Goal: Check status: Check status

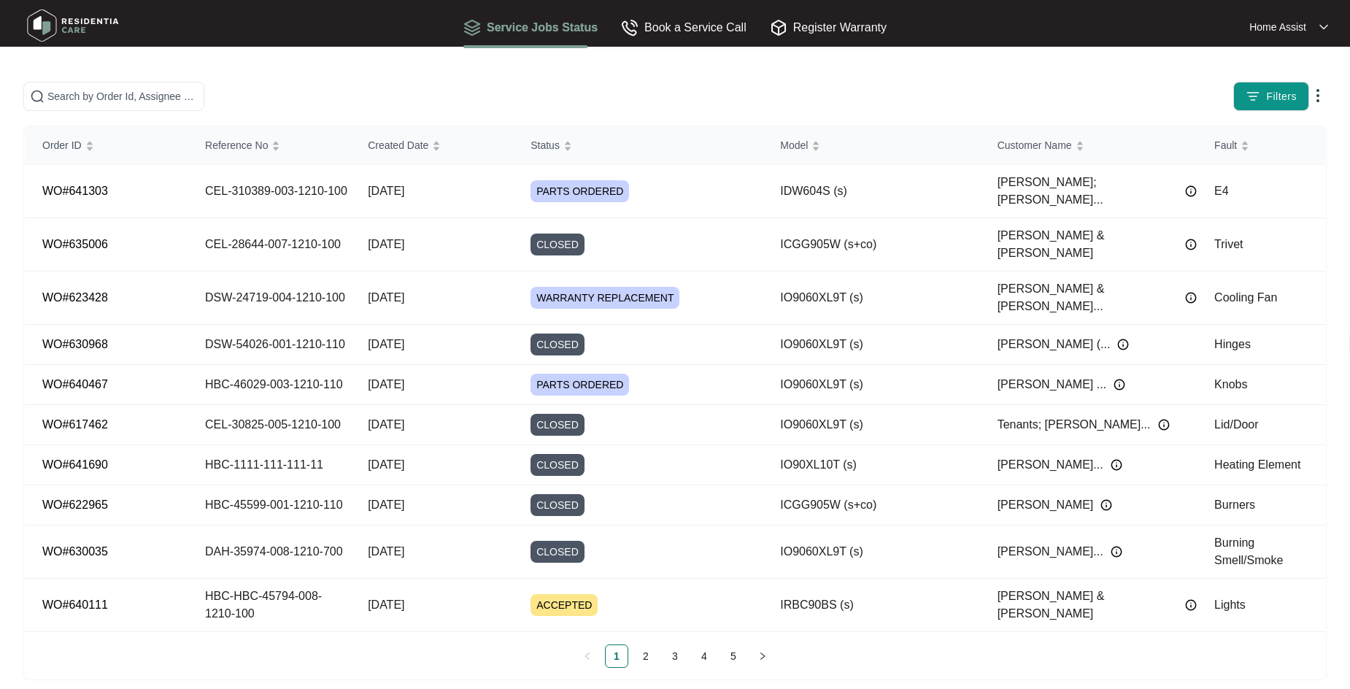
click at [598, 90] on div at bounding box center [310, 96] width 584 height 29
drag, startPoint x: 110, startPoint y: 100, endPoint x: 1119, endPoint y: 18, distance: 1012.3
click at [110, 100] on input "text" at bounding box center [122, 96] width 150 height 16
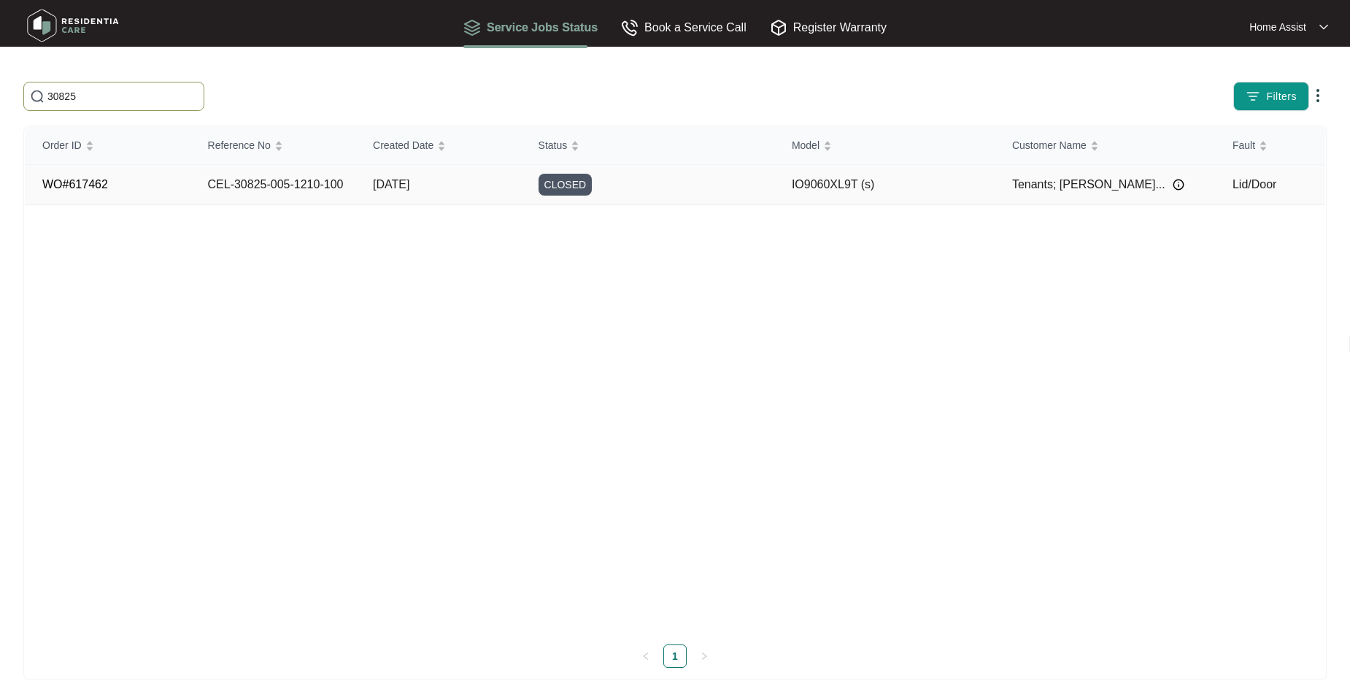
type input "30825"
click at [668, 177] on div "CLOSED" at bounding box center [656, 185] width 236 height 22
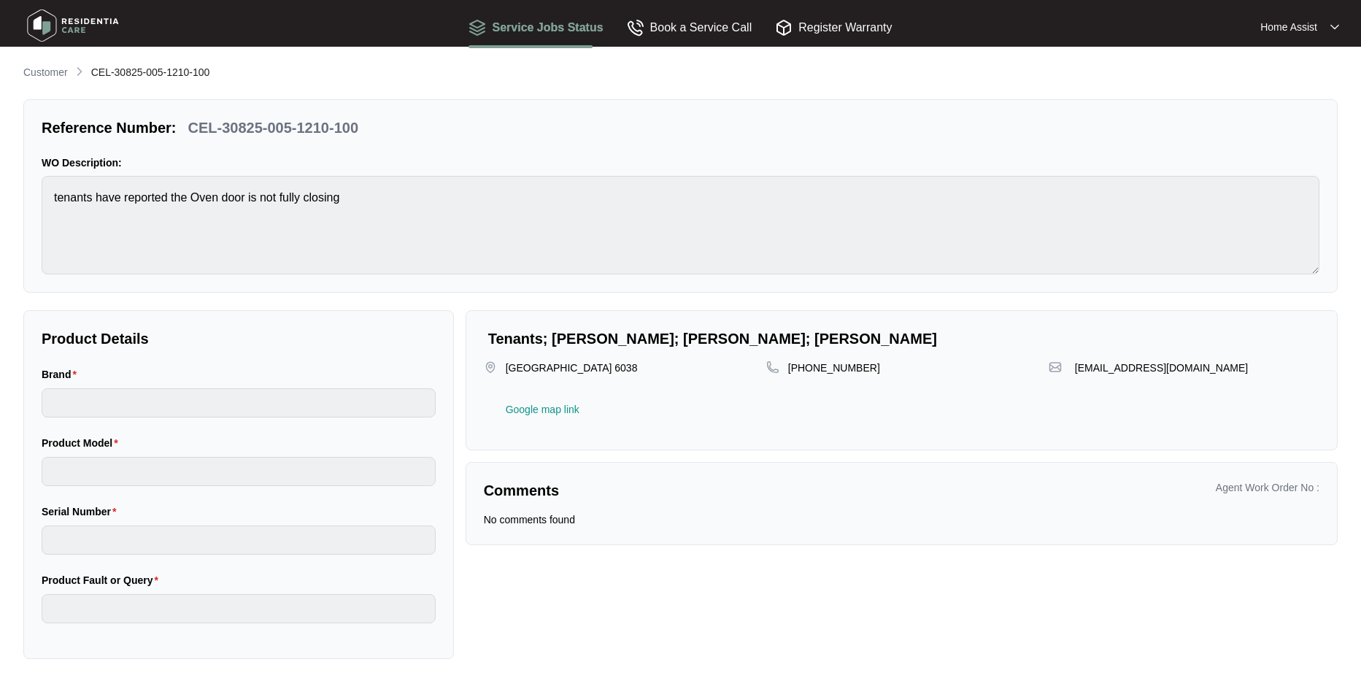
type input "inalto"
type input "IO9060XL9T (s)"
type input "Lid/Door"
click at [63, 74] on p "Customer" at bounding box center [45, 72] width 45 height 15
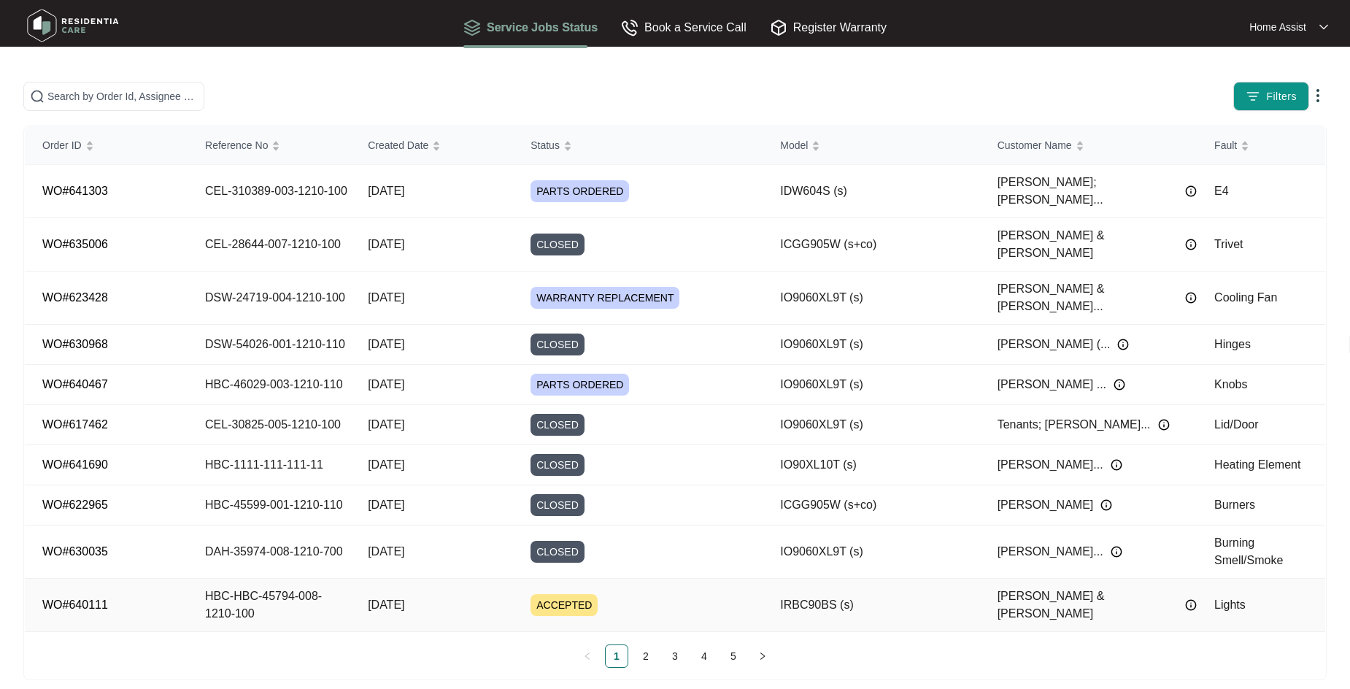
click at [655, 594] on div "ACCEPTED" at bounding box center [646, 605] width 232 height 22
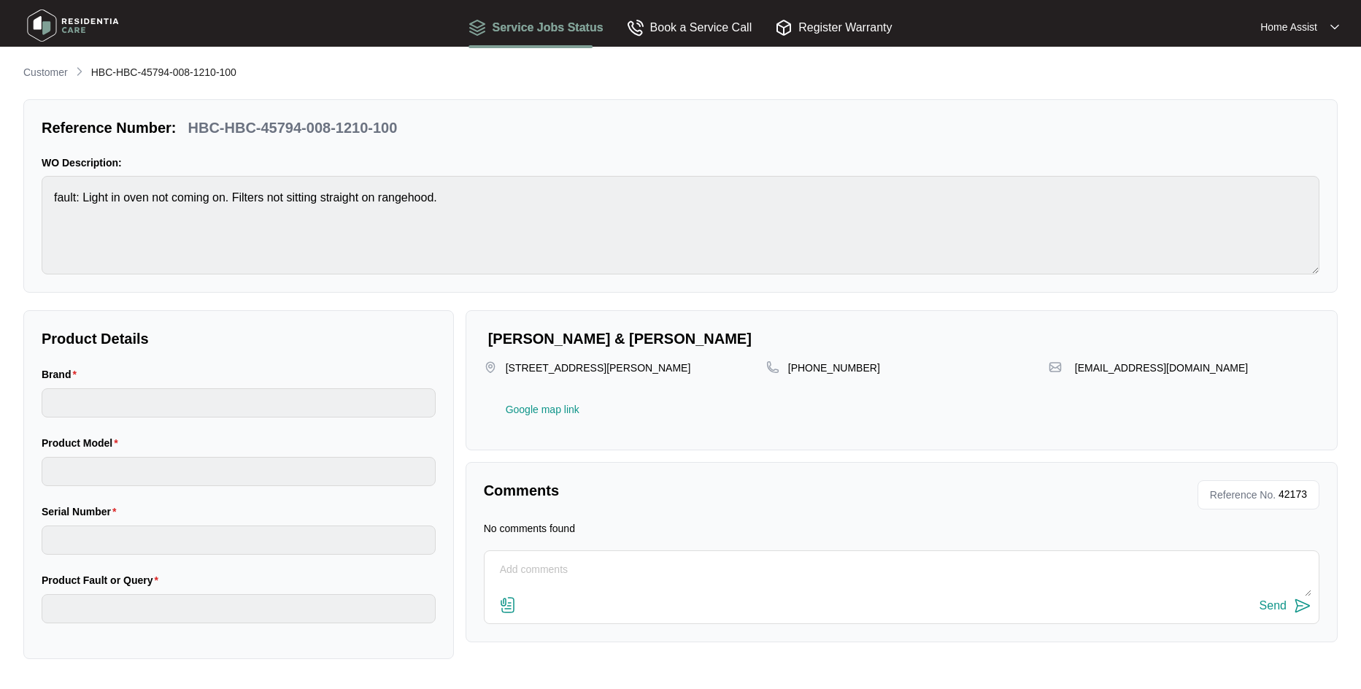
type input "inalto"
type input "IRBC90BS (s)"
type input "Lights"
click at [63, 67] on p "Customer" at bounding box center [45, 72] width 45 height 15
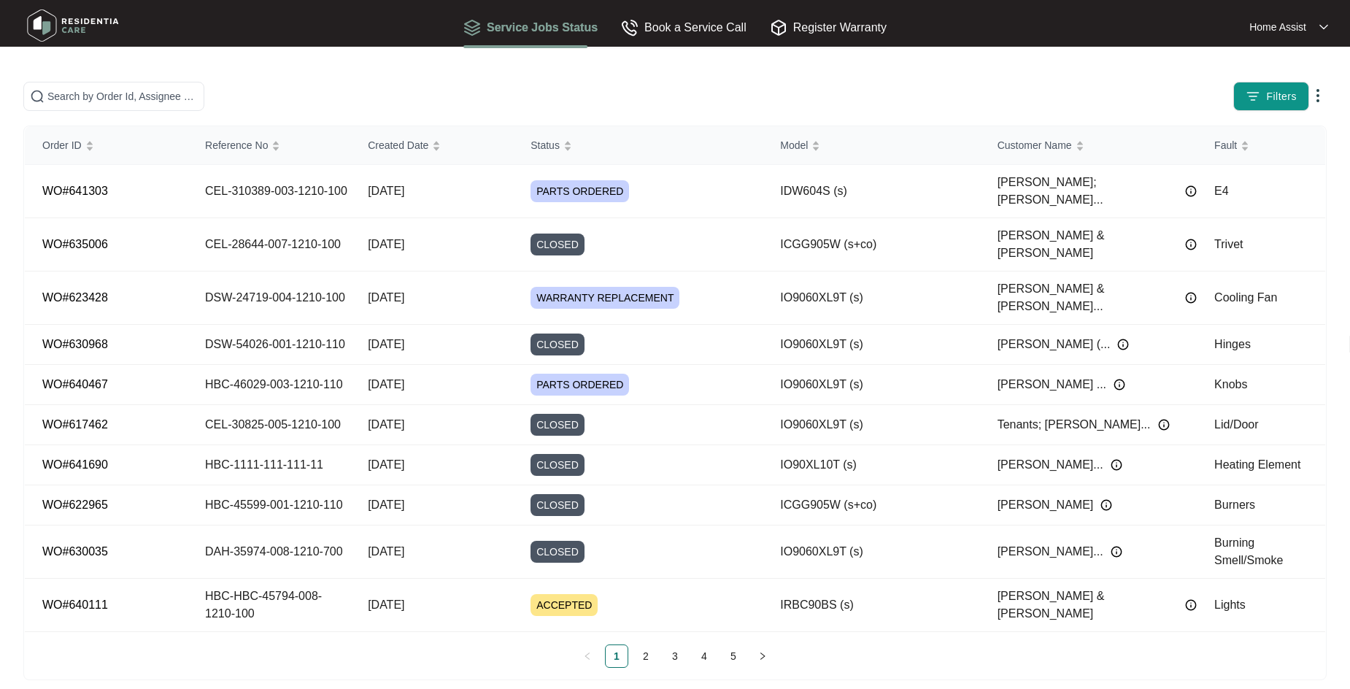
click at [1290, 87] on button "Filters" at bounding box center [1271, 96] width 76 height 29
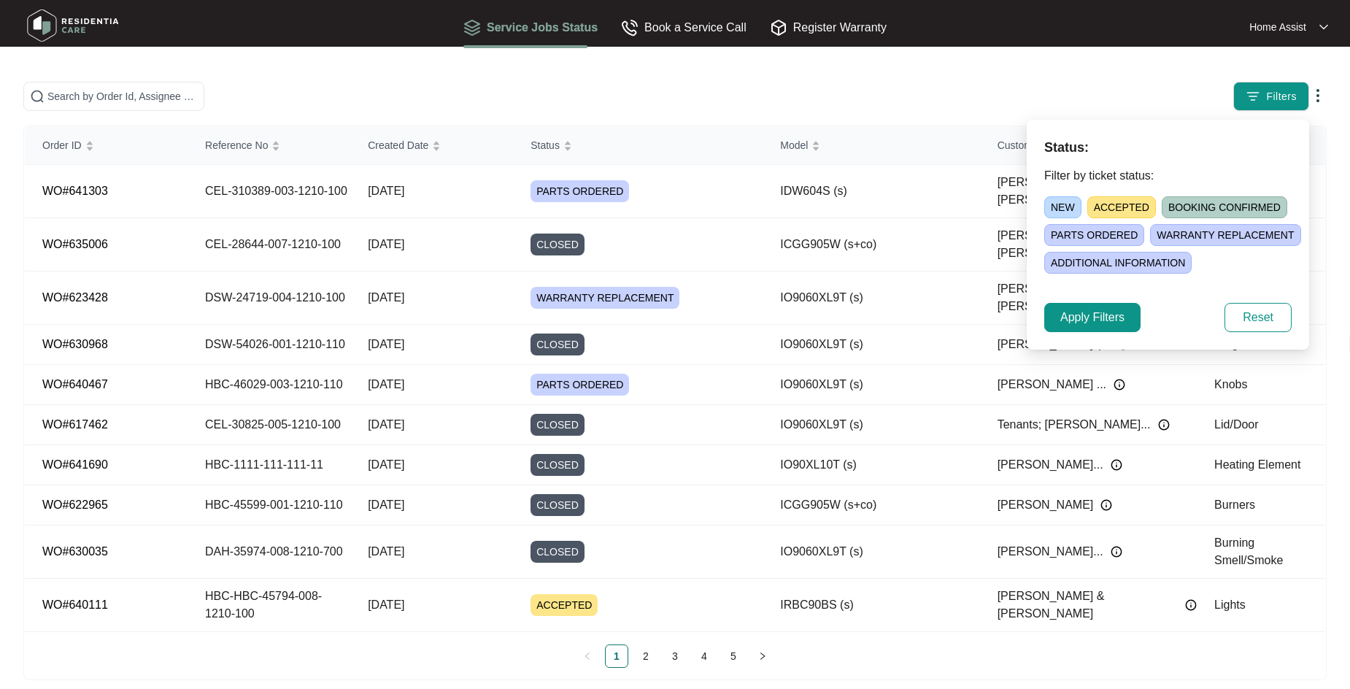
click at [1198, 211] on span "BOOKING CONFIRMED" at bounding box center [1223, 207] width 125 height 22
click at [1114, 309] on span "Apply Filters" at bounding box center [1092, 318] width 64 height 18
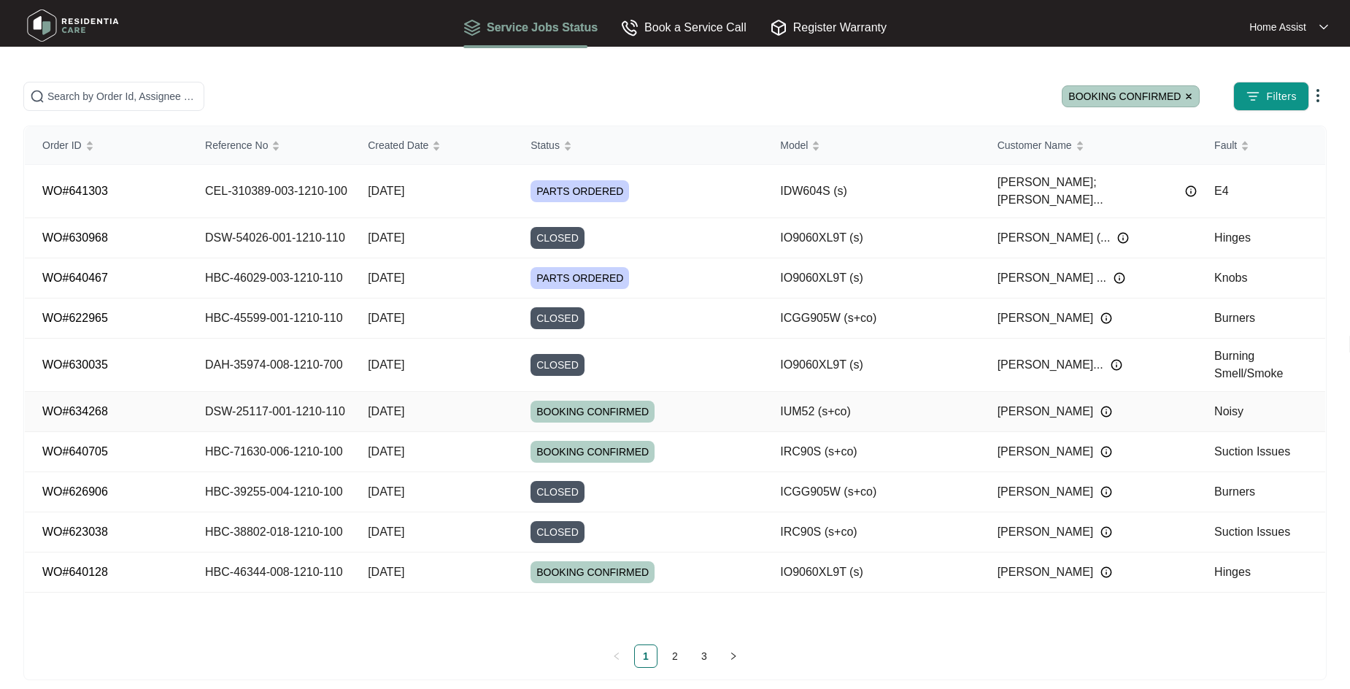
click at [462, 402] on td "[DATE]" at bounding box center [431, 412] width 163 height 40
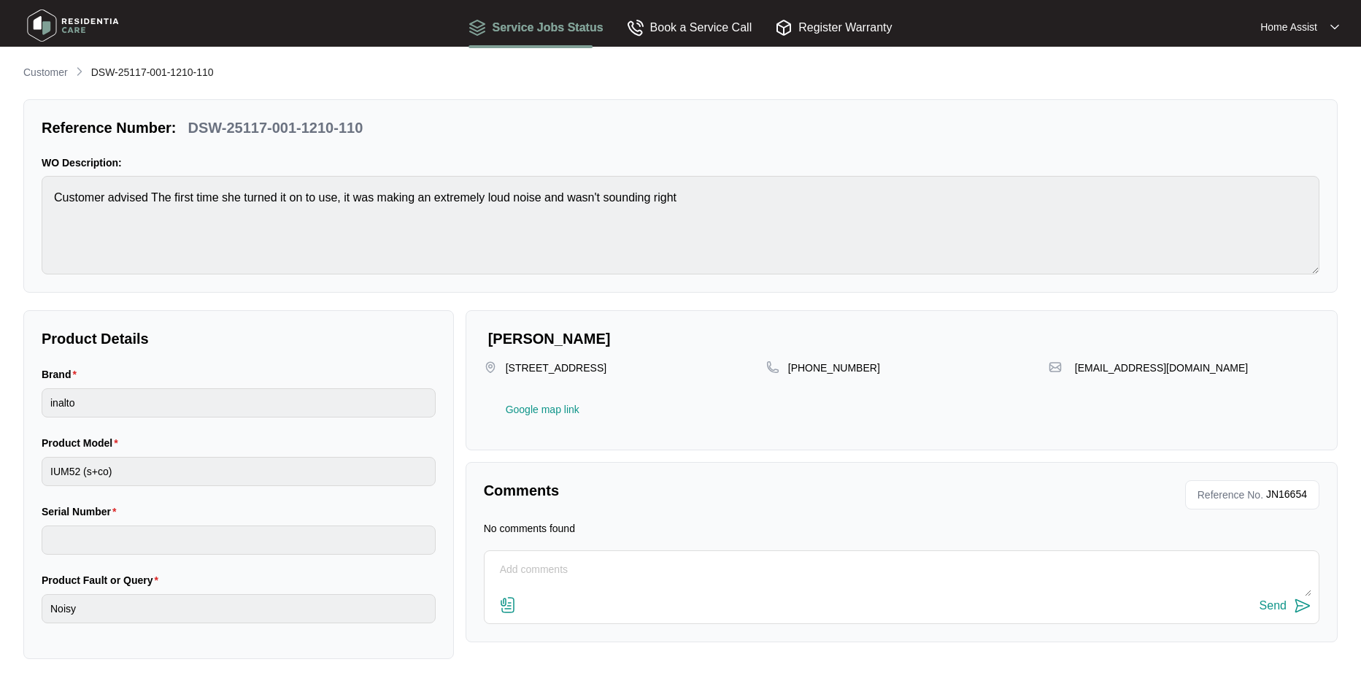
click at [49, 77] on p "Customer" at bounding box center [45, 72] width 45 height 15
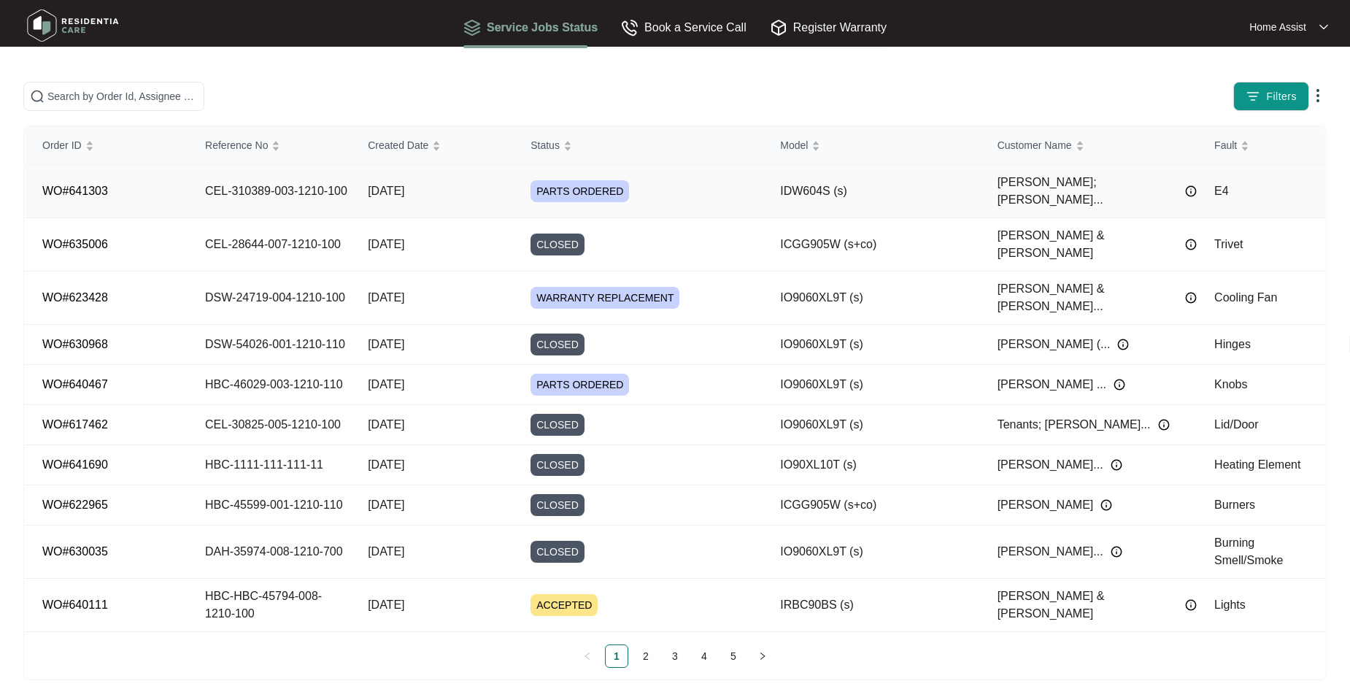
click at [593, 182] on span "PARTS ORDERED" at bounding box center [579, 191] width 98 height 22
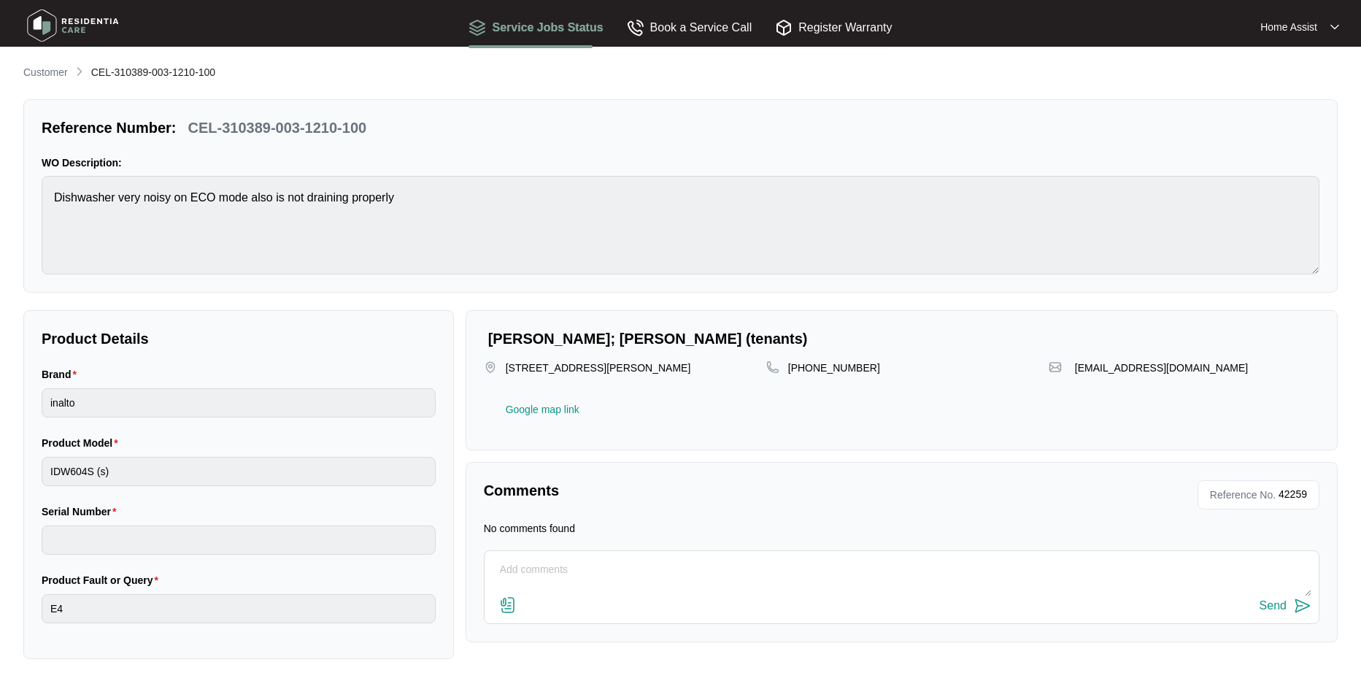
click at [455, 317] on div "Product Details Brand inalto Product Model IDW604S (s) Serial Number Product Fa…" at bounding box center [239, 484] width 442 height 349
click at [67, 67] on p "Customer" at bounding box center [45, 72] width 45 height 15
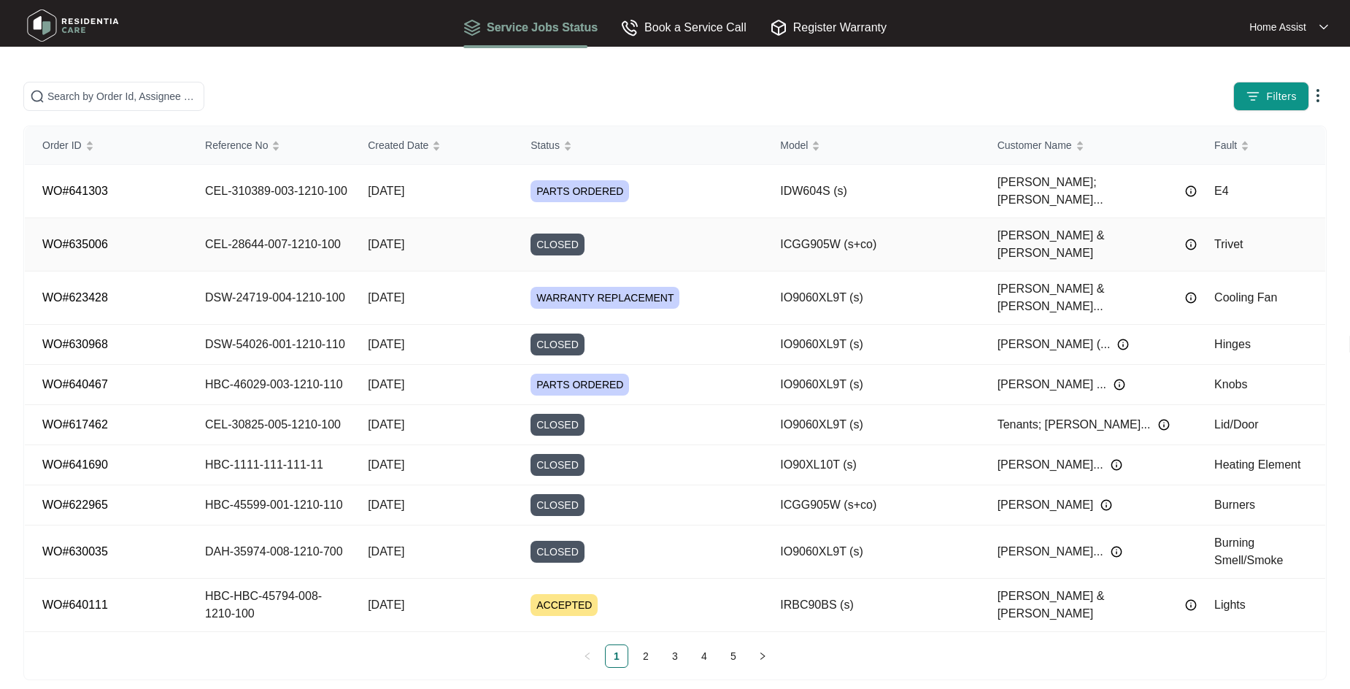
click at [603, 233] on div "CLOSED" at bounding box center [646, 244] width 232 height 22
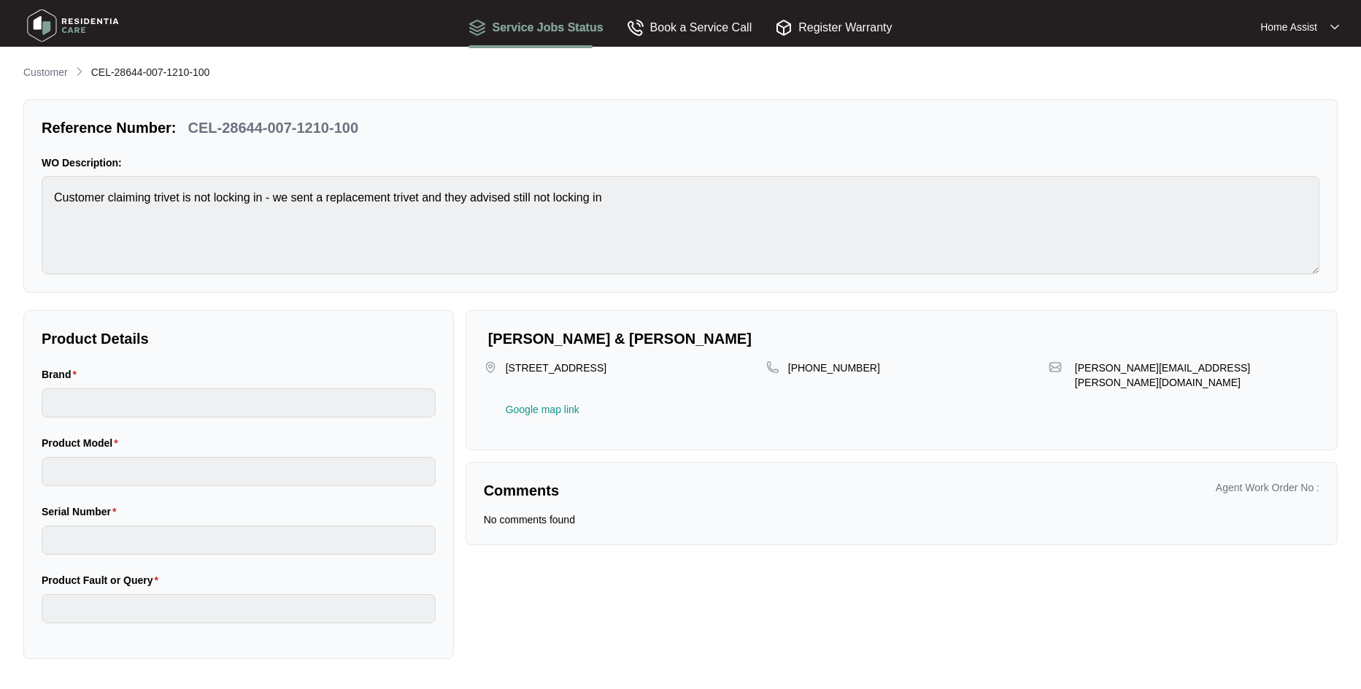
type input "inalto"
type input "ICGG905W (s+co)"
type input "Trivet"
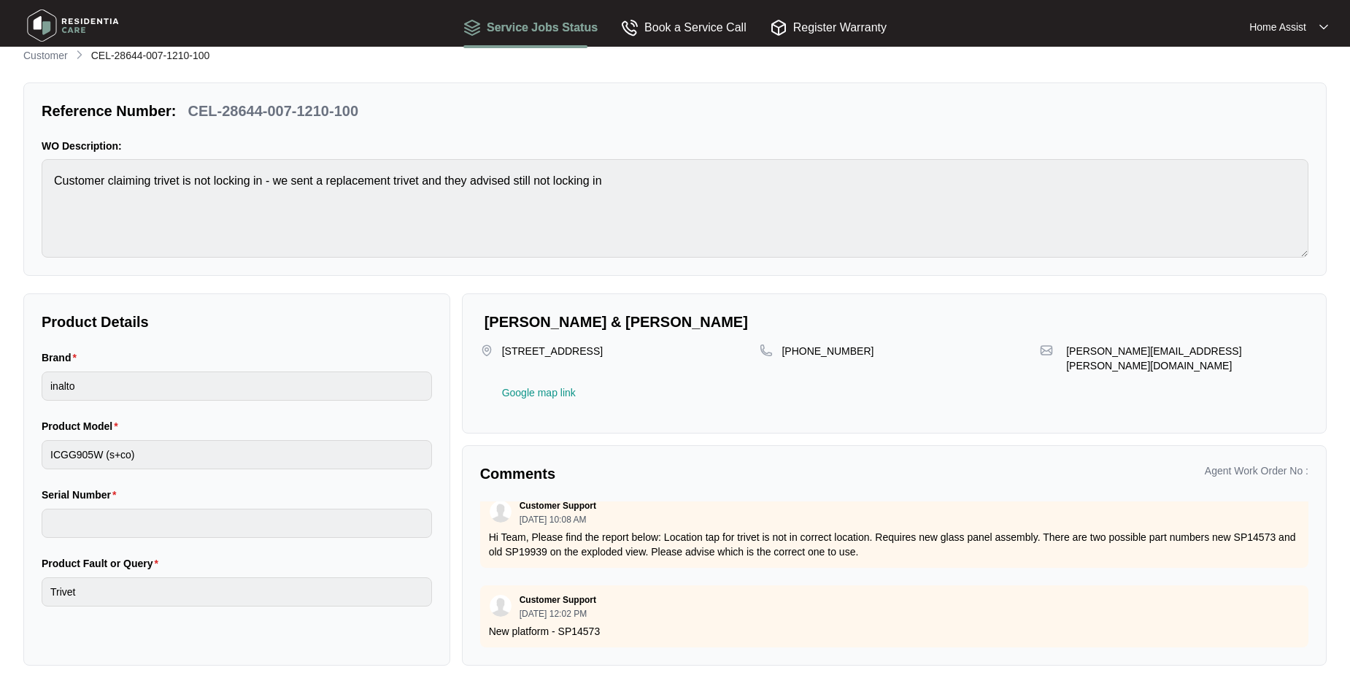
scroll to position [101, 0]
click at [44, 56] on p "Customer" at bounding box center [45, 55] width 45 height 15
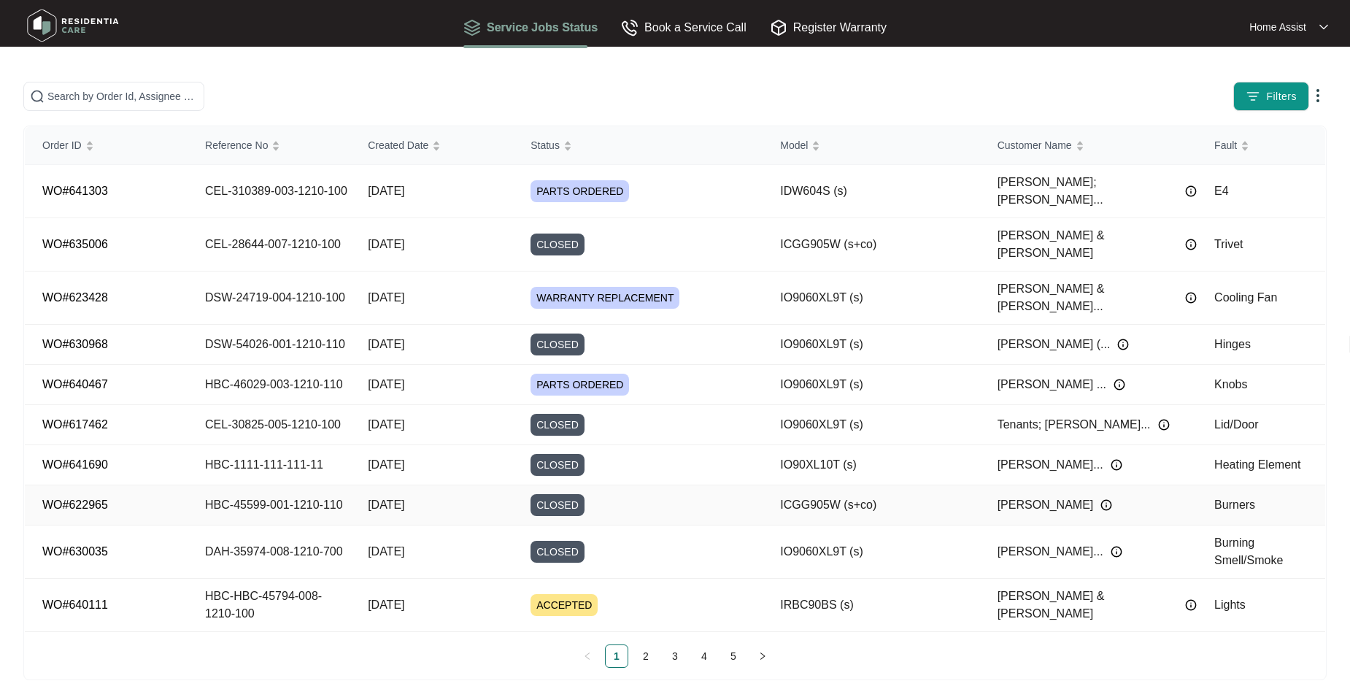
click at [592, 494] on div "CLOSED" at bounding box center [646, 505] width 232 height 22
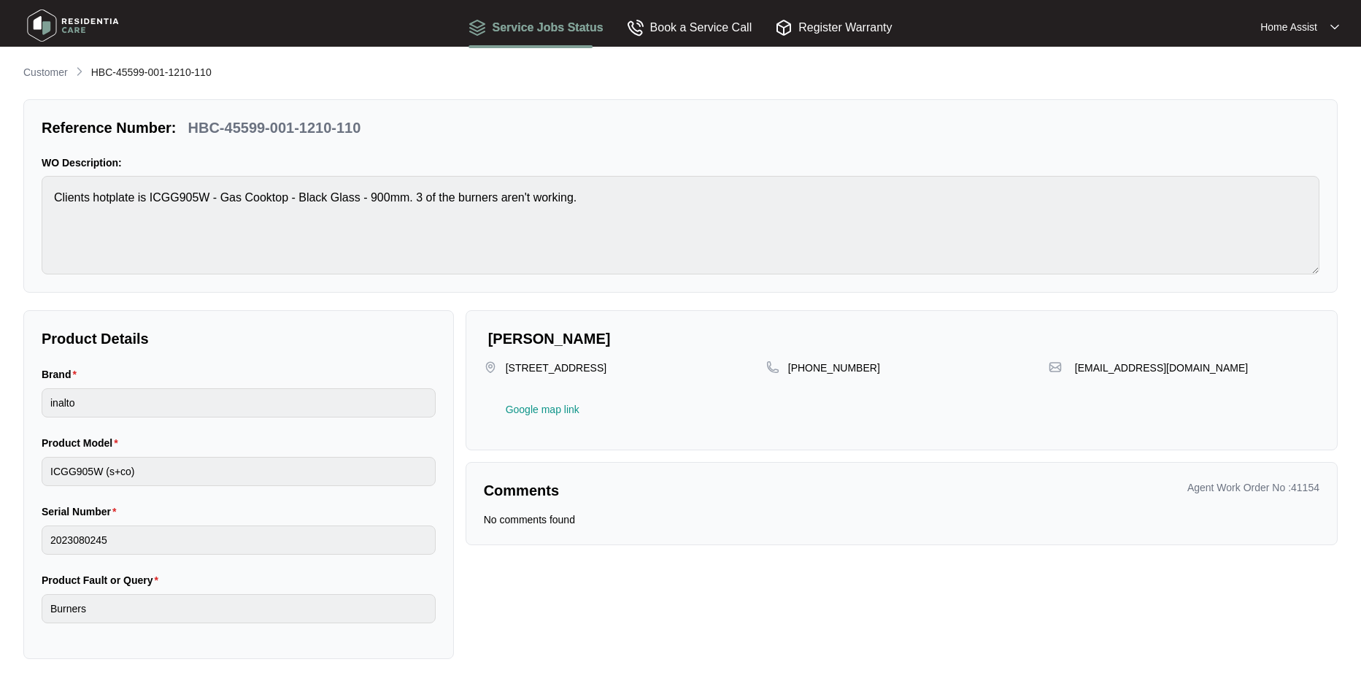
click at [45, 69] on p "Customer" at bounding box center [45, 72] width 45 height 15
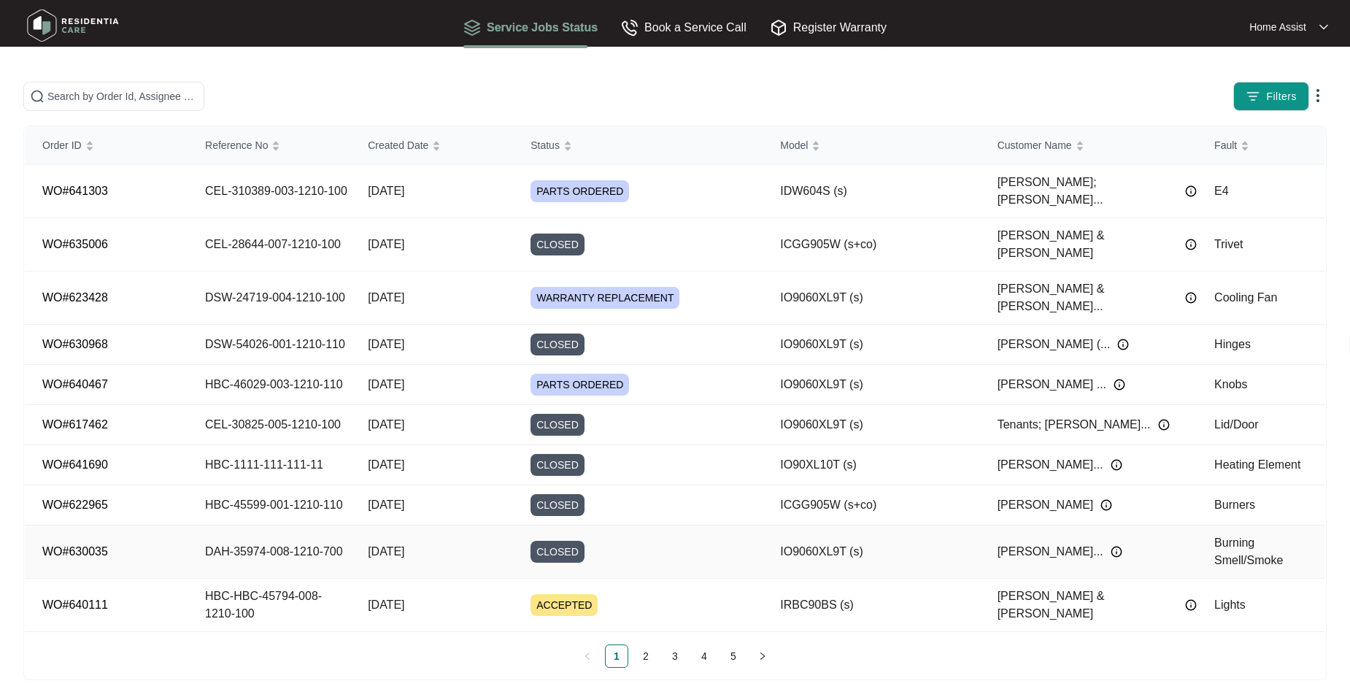
click at [636, 541] on div "CLOSED" at bounding box center [646, 552] width 232 height 22
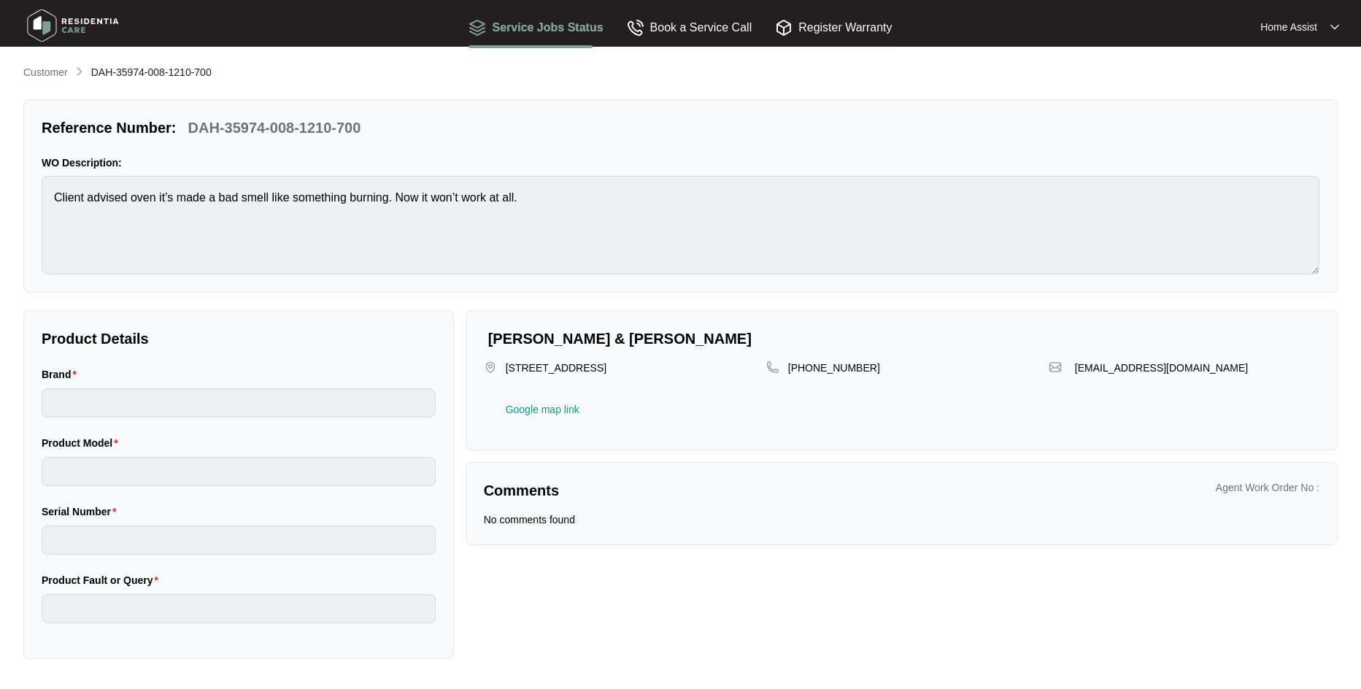
type input "inalto"
type input "IO9060XL9T (s)"
type input "Burning Smell/Smoke"
click at [61, 71] on p "Customer" at bounding box center [45, 72] width 45 height 15
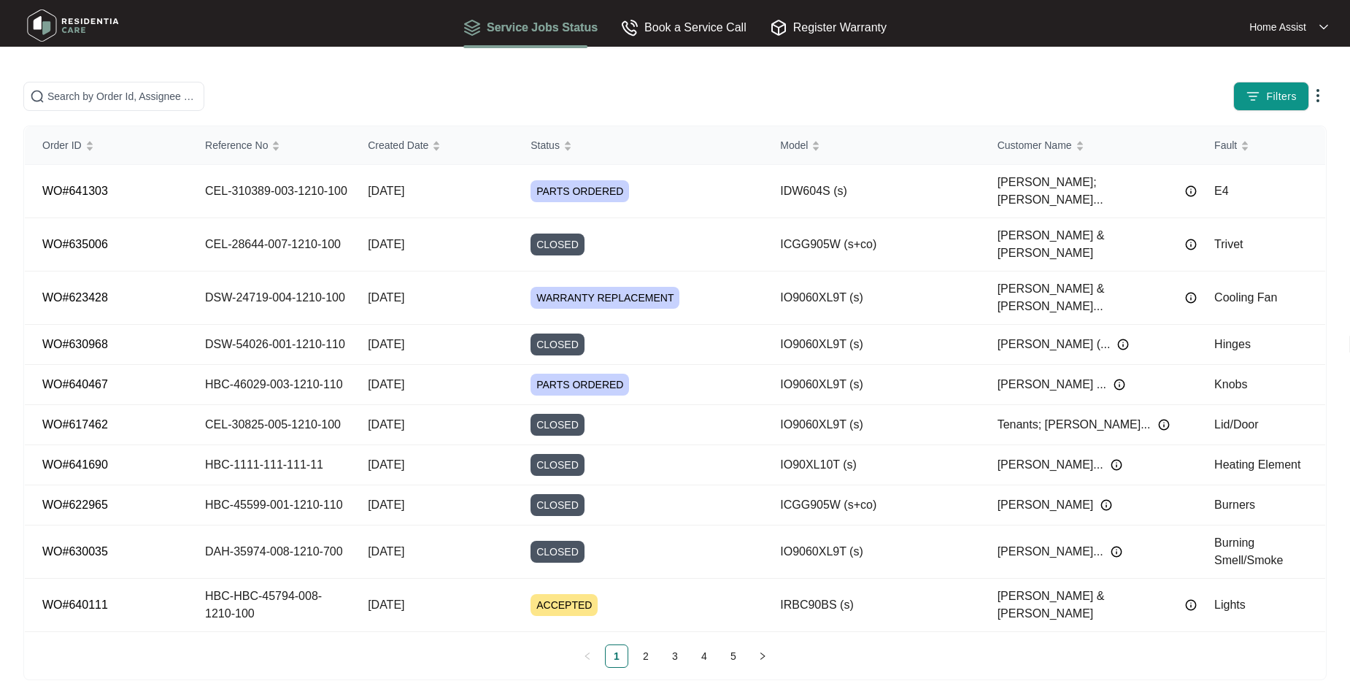
click at [651, 653] on link "2" at bounding box center [646, 656] width 22 height 22
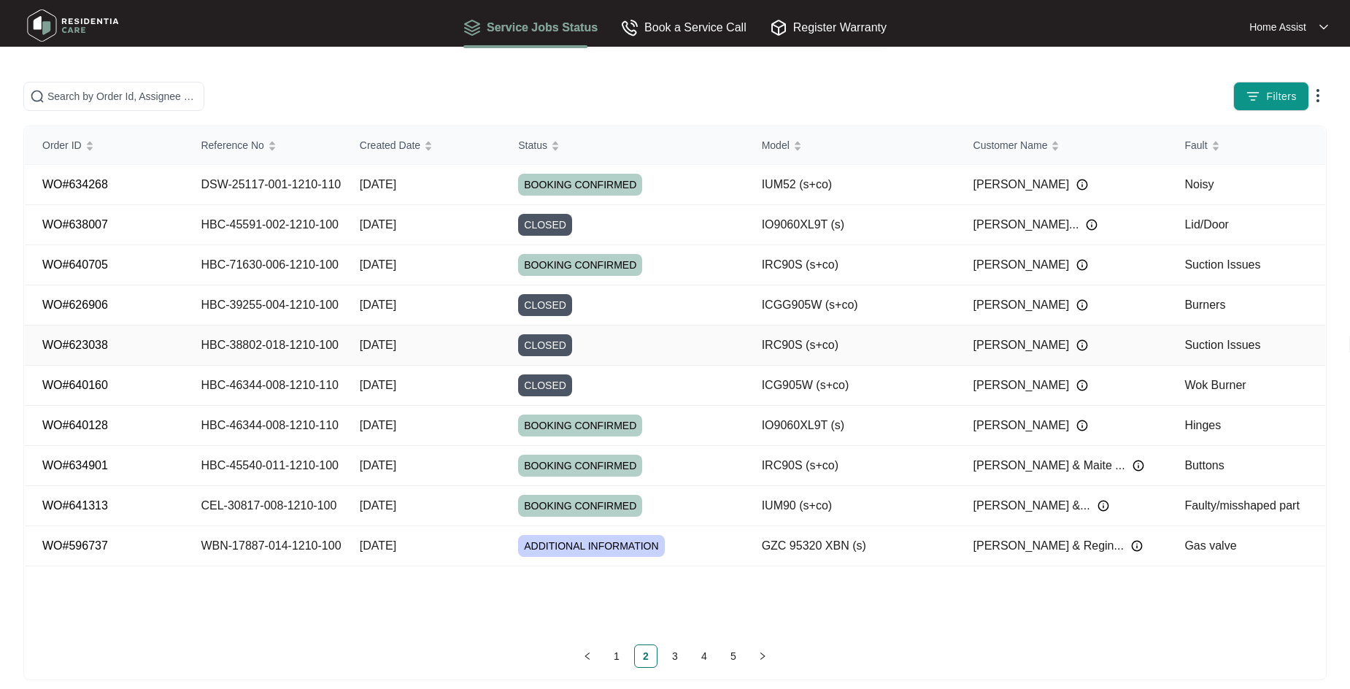
click at [677, 347] on div "CLOSED" at bounding box center [630, 345] width 225 height 22
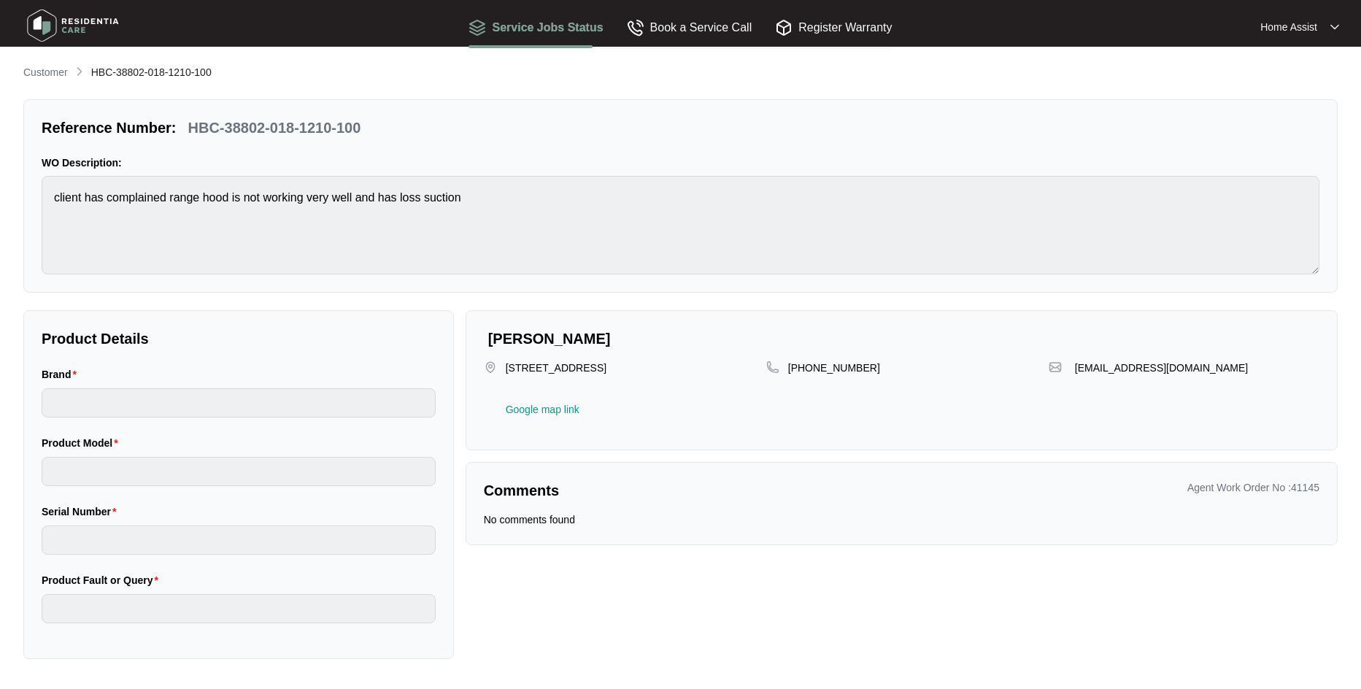
type input "inalto"
type input "IRC90S (s+co)"
type input "Suction Issues"
click at [29, 69] on p "Customer" at bounding box center [45, 72] width 45 height 15
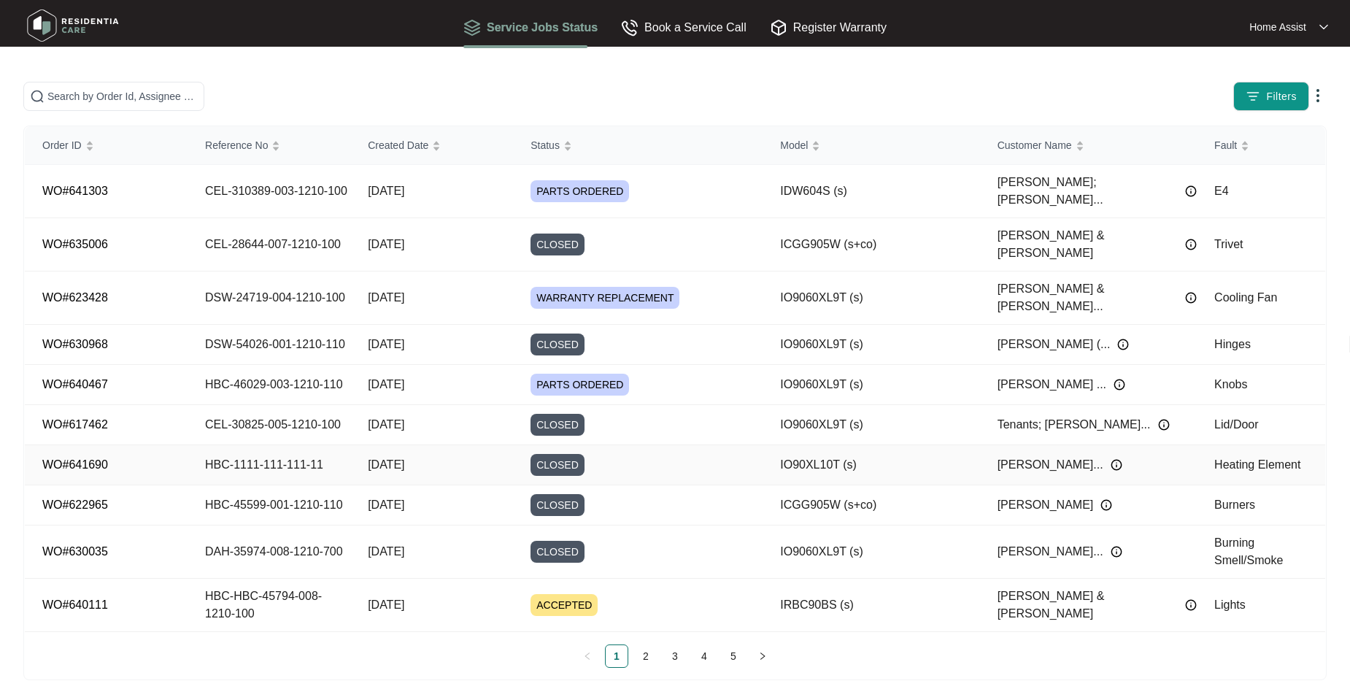
click at [640, 454] on div "CLOSED" at bounding box center [646, 465] width 232 height 22
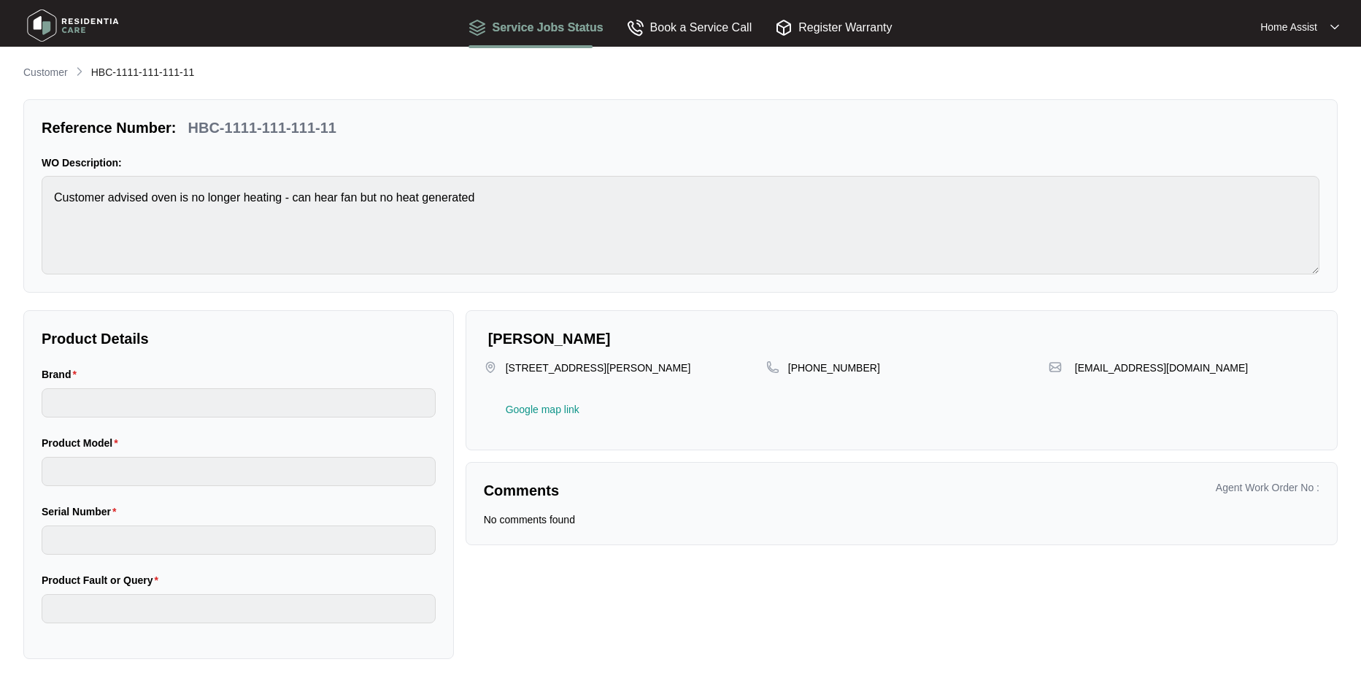
type input "inalto"
type input "IO90XL10T (s)"
type input "Heating Element"
click at [55, 76] on p "Customer" at bounding box center [45, 72] width 45 height 15
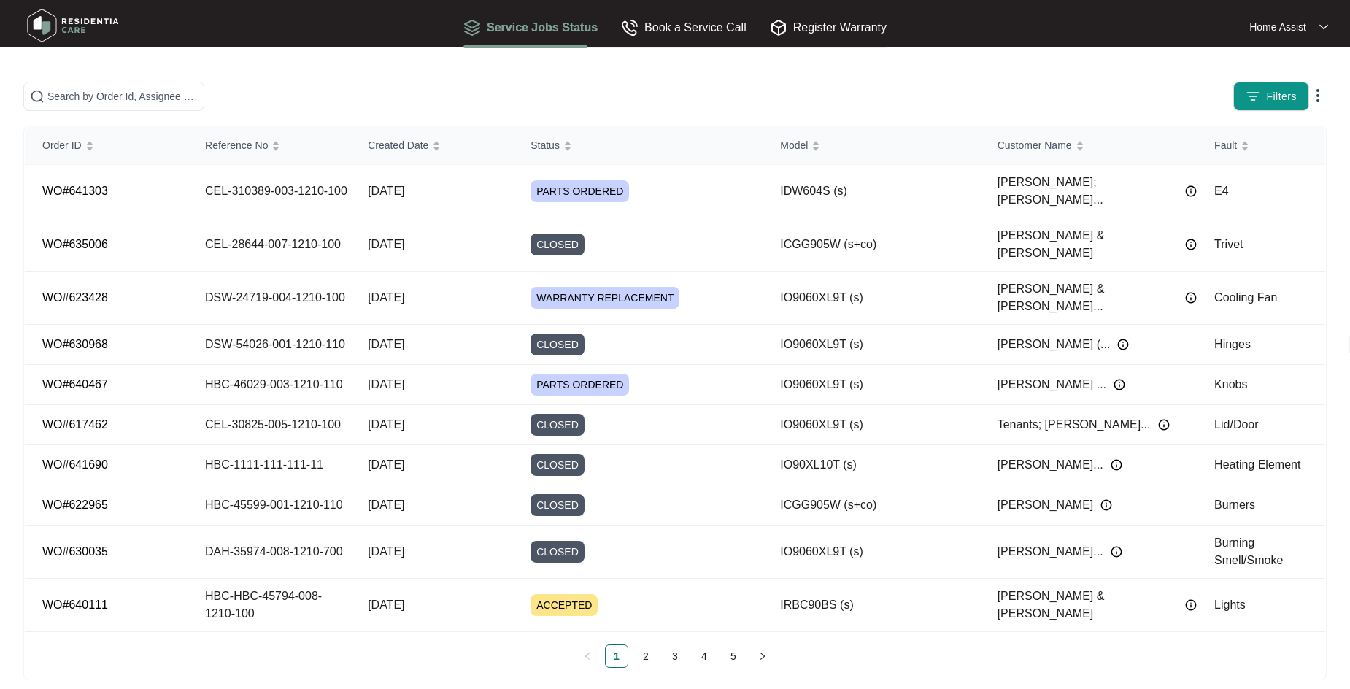
click at [419, 152] on span "Created Date" at bounding box center [398, 145] width 61 height 16
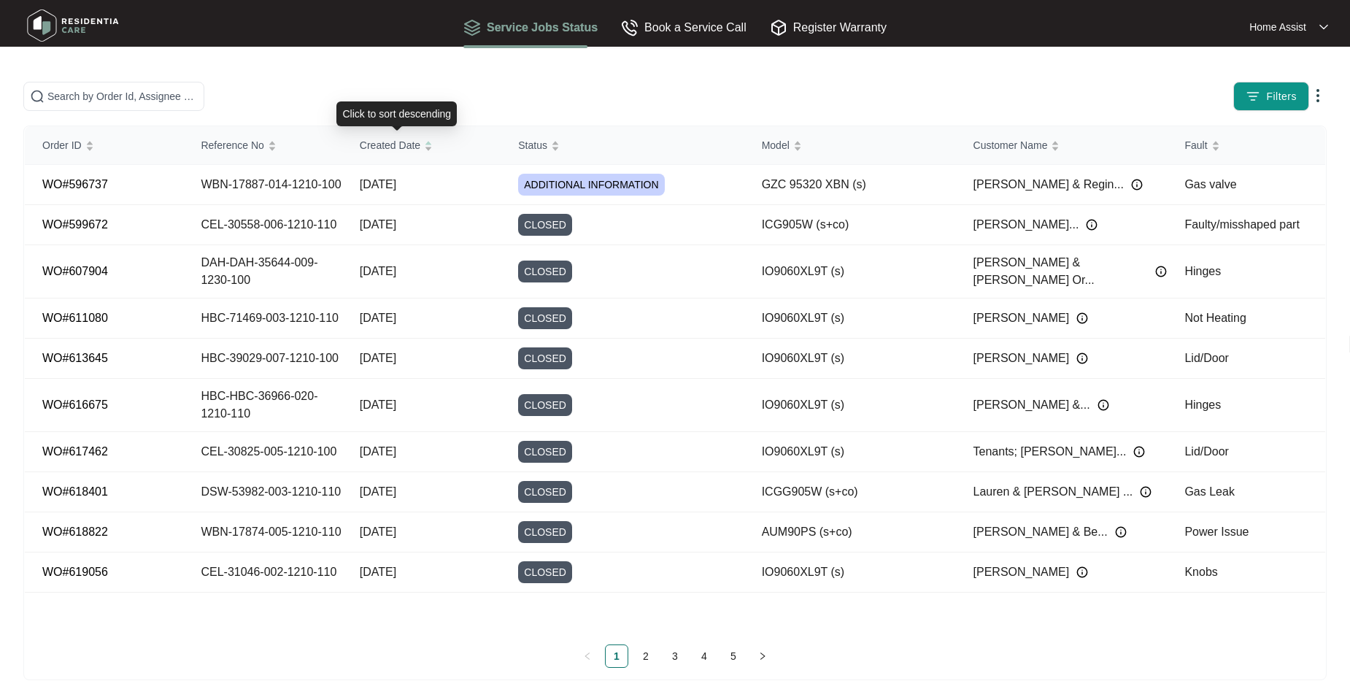
click at [419, 152] on span "Created Date" at bounding box center [390, 145] width 61 height 16
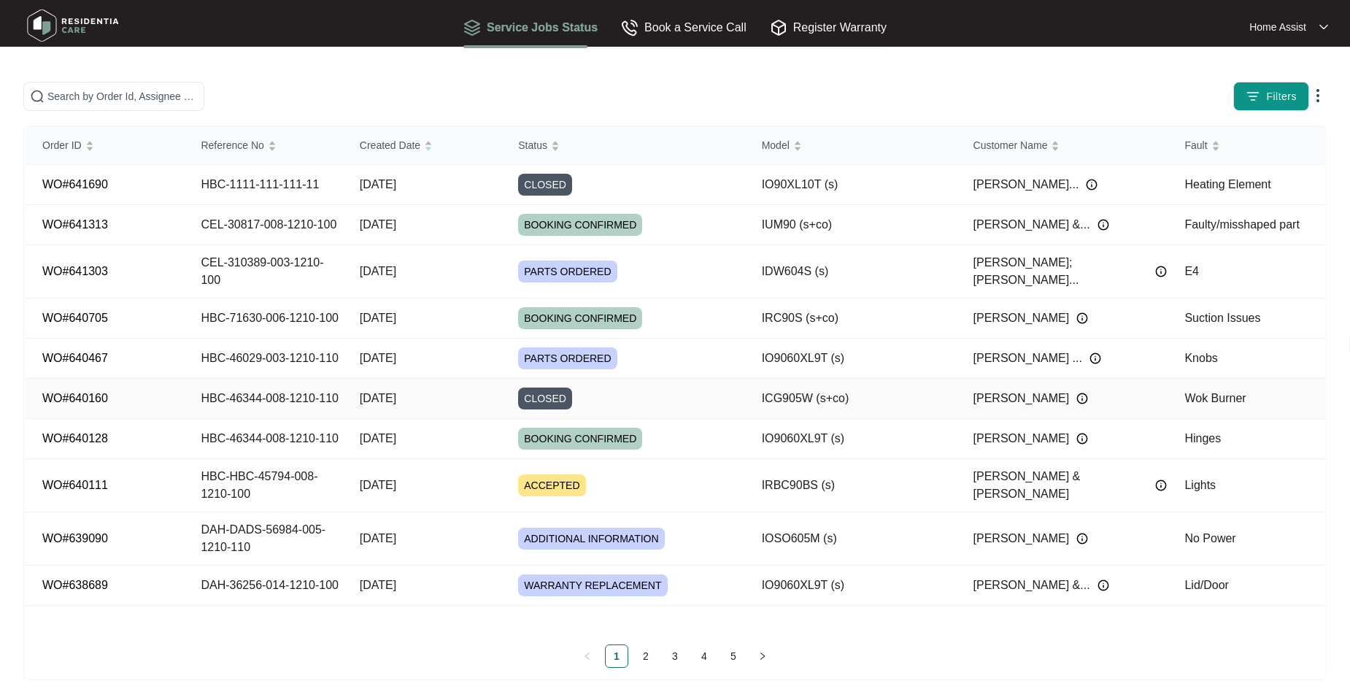
click at [458, 379] on td "[DATE]" at bounding box center [421, 399] width 158 height 40
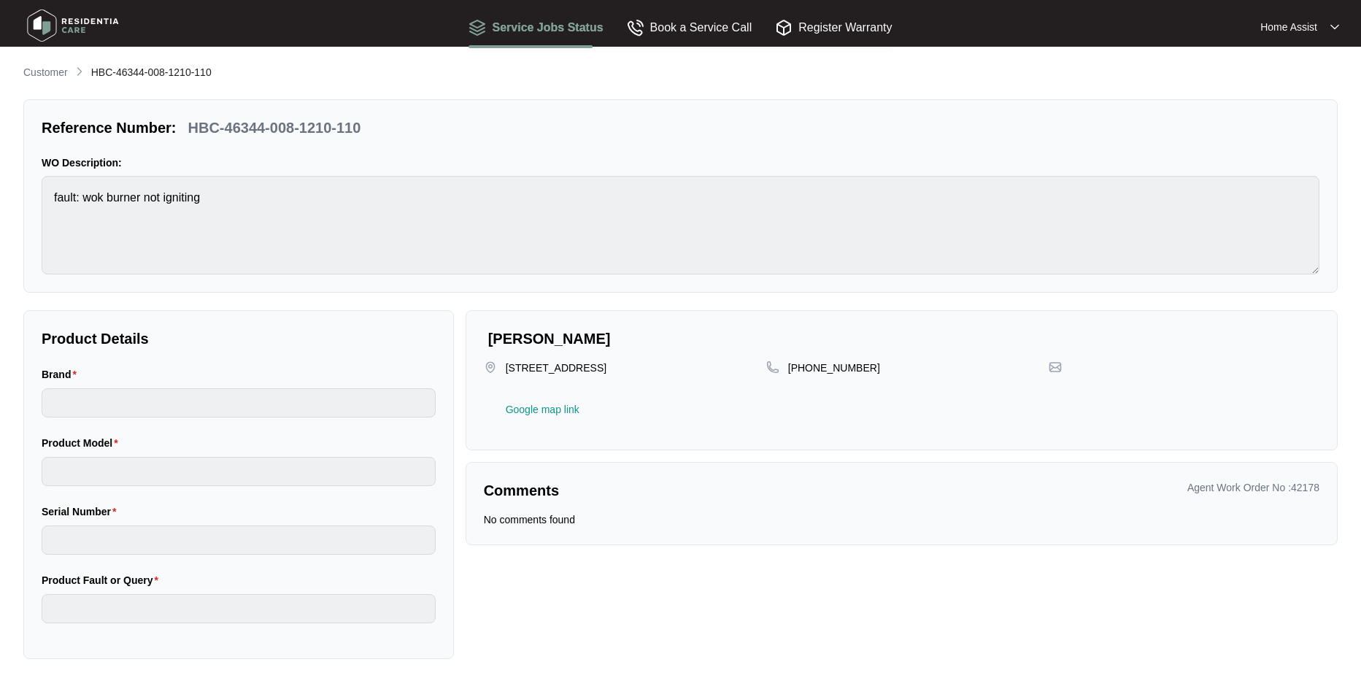
type input "inalto"
type input "ICG905W (s+co)"
type input "Wok Burner"
click at [26, 68] on p "Customer" at bounding box center [45, 72] width 45 height 15
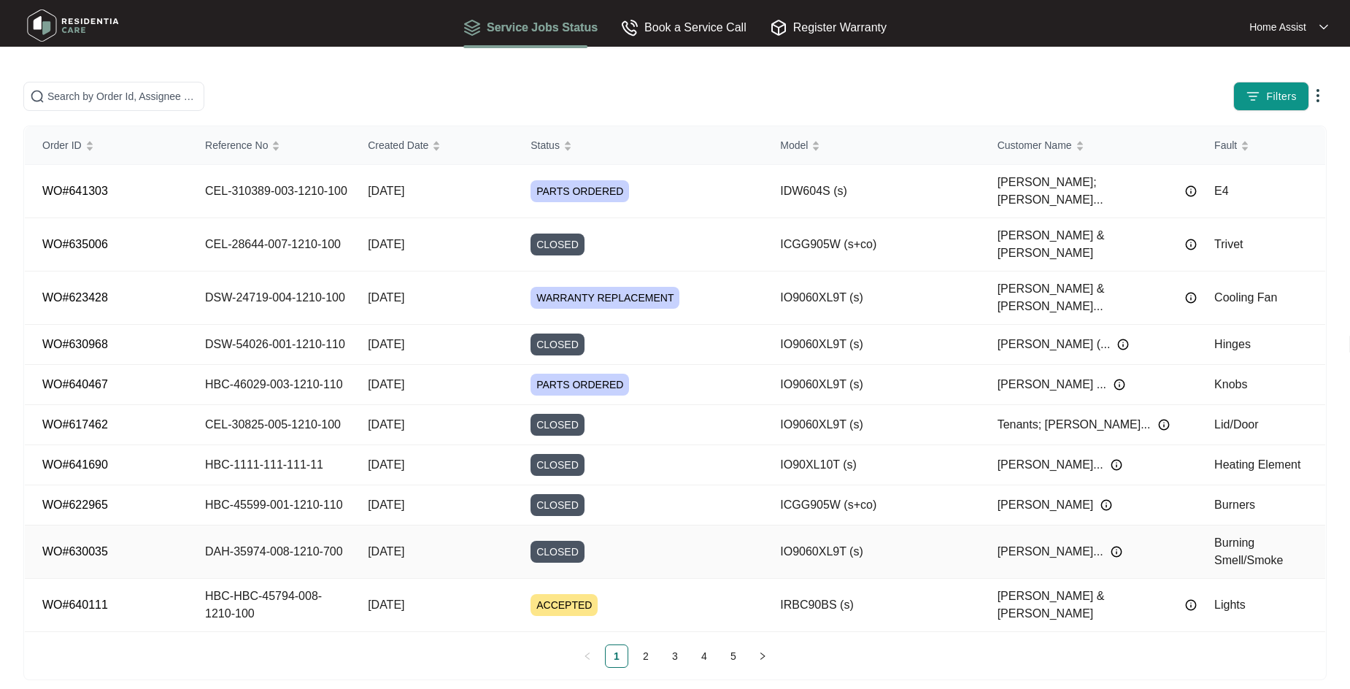
click at [470, 525] on td "[DATE]" at bounding box center [431, 551] width 163 height 53
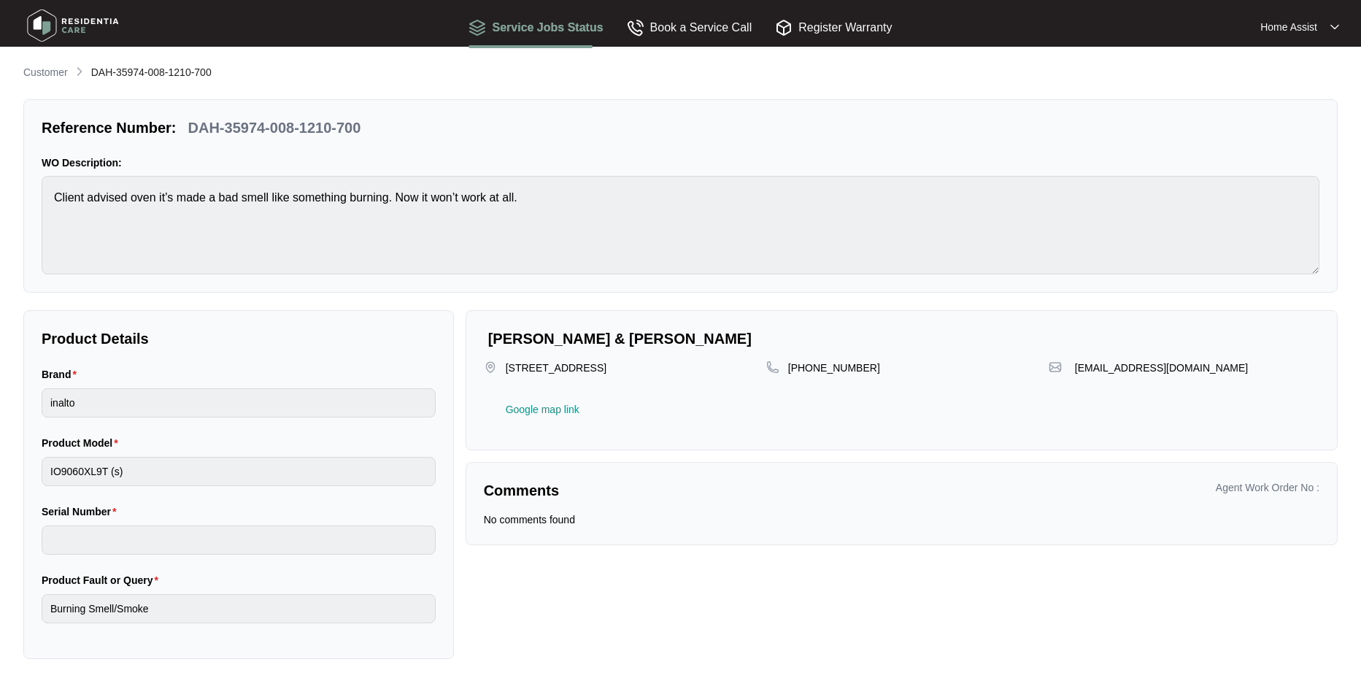
click at [61, 74] on p "Customer" at bounding box center [45, 72] width 45 height 15
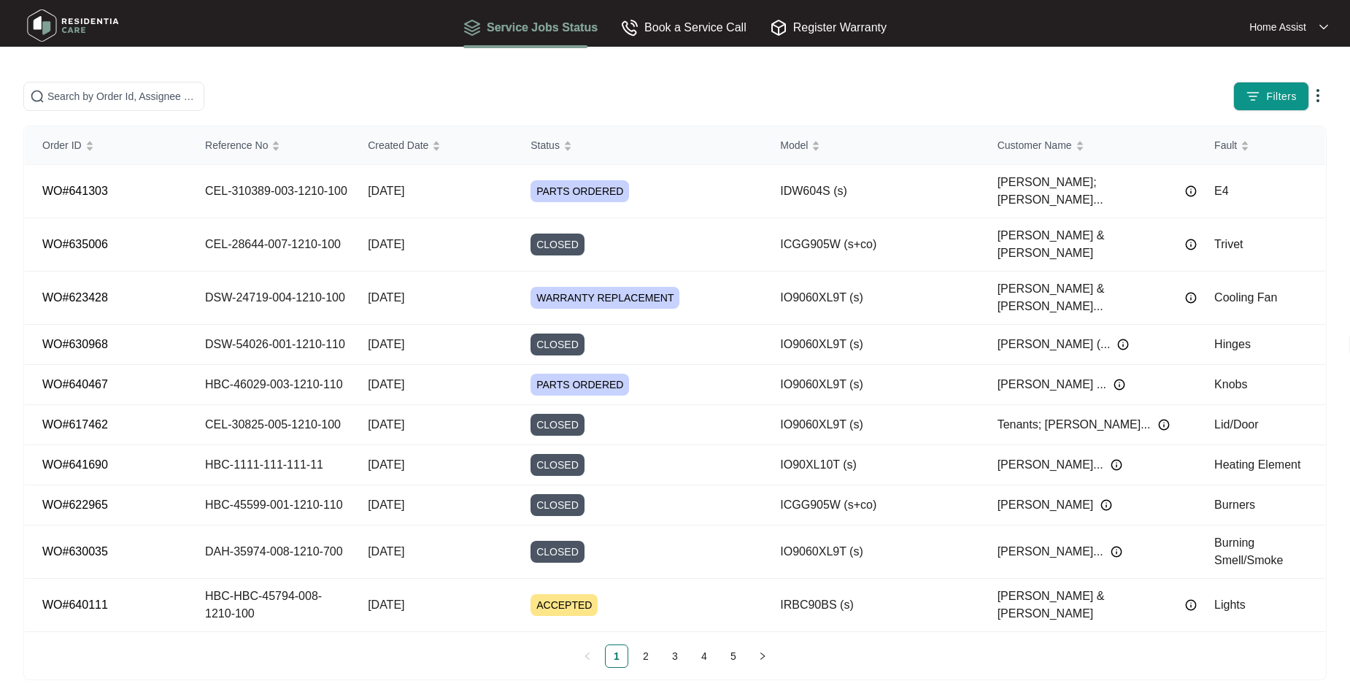
click at [702, 658] on link "4" at bounding box center [704, 656] width 22 height 22
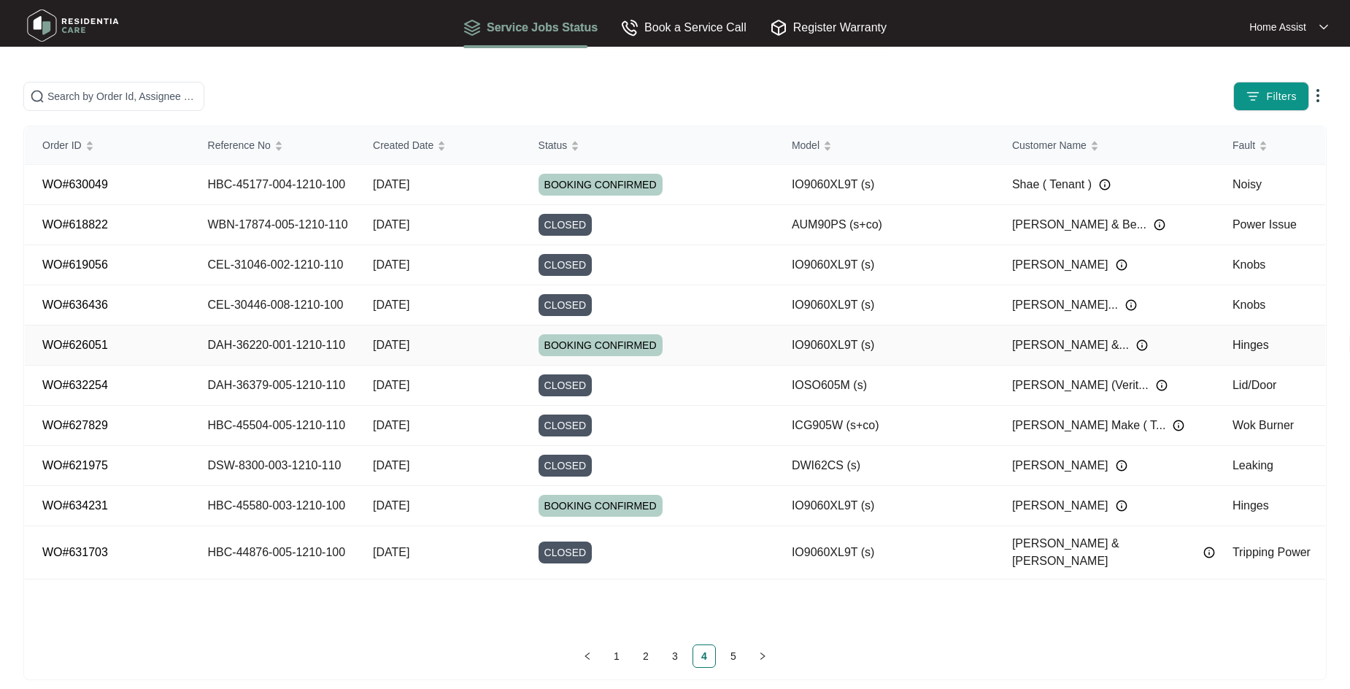
click at [473, 355] on td "[DATE]" at bounding box center [438, 345] width 166 height 40
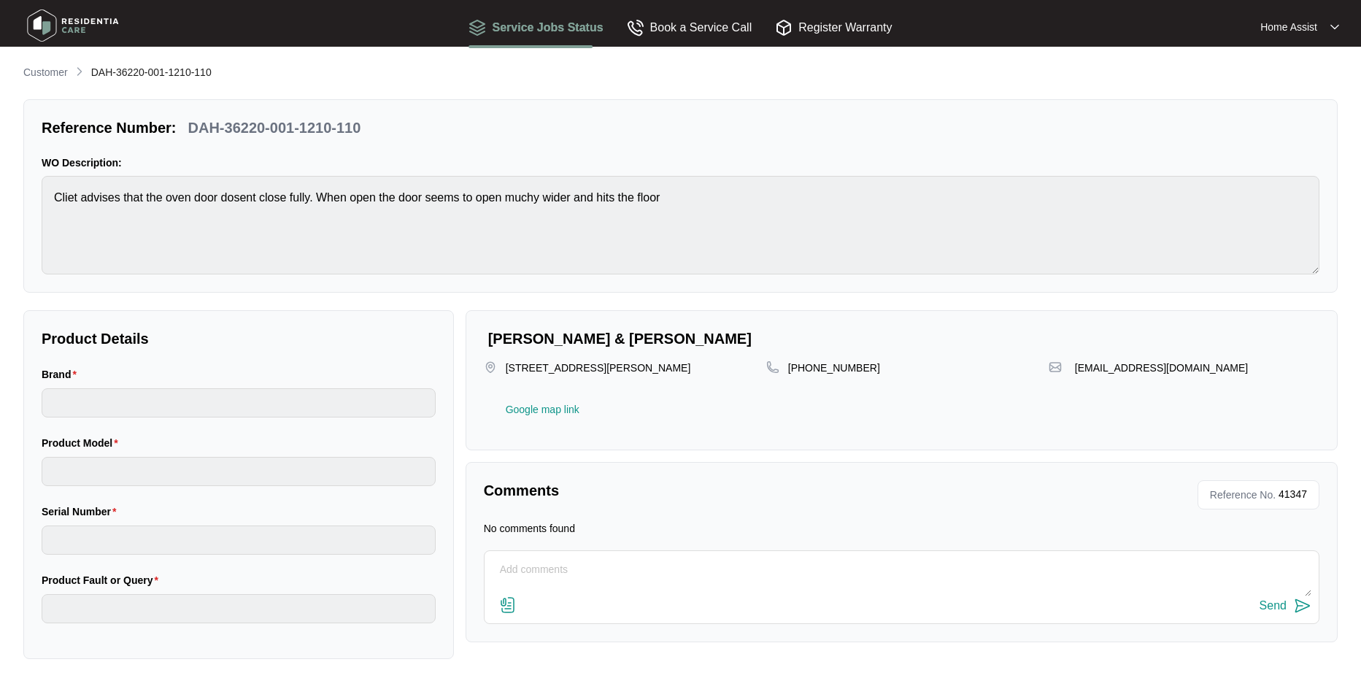
type input "inalto"
type input "IO9060XL9T (s)"
type input "Hinges"
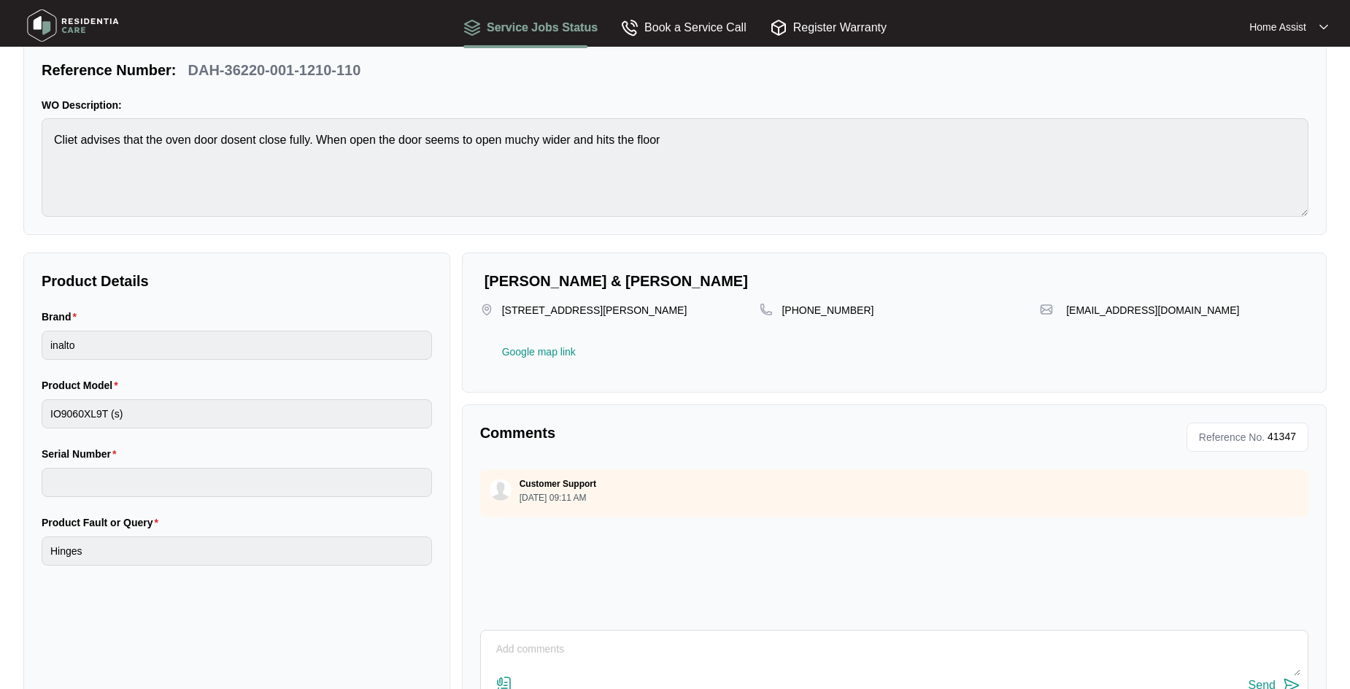
scroll to position [115, 0]
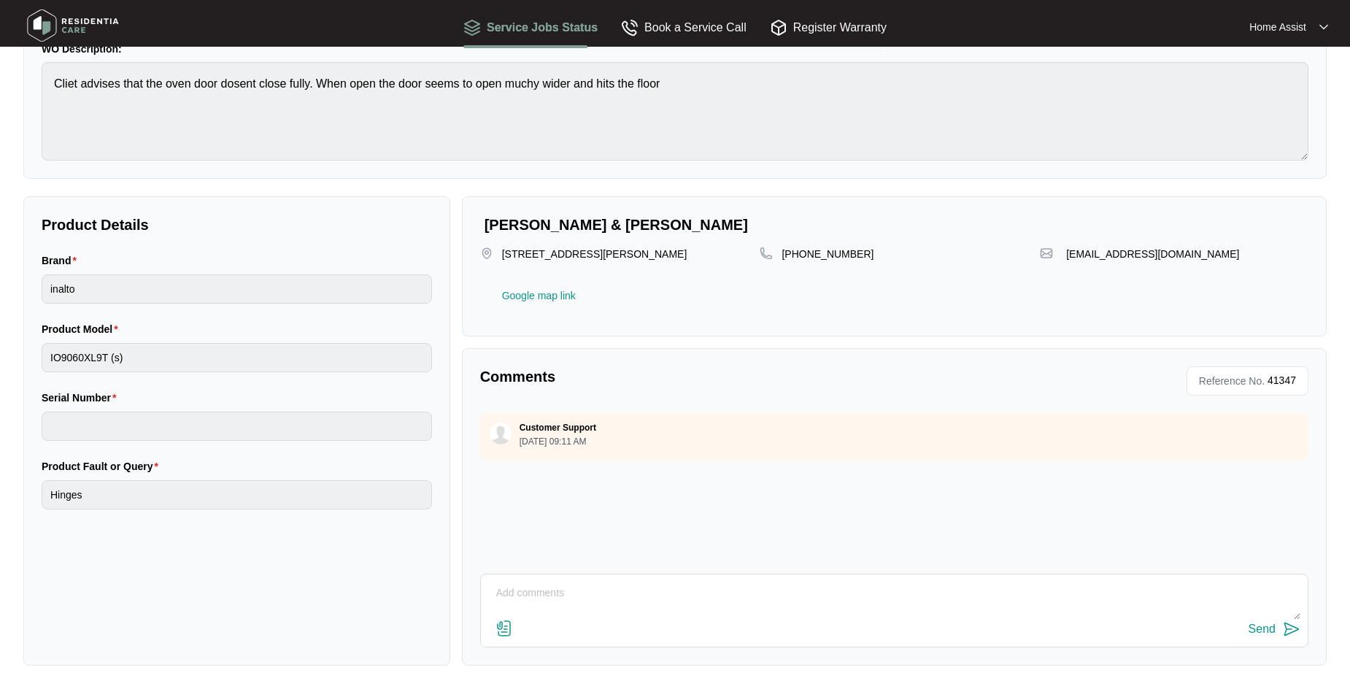
click at [495, 433] on img at bounding box center [501, 433] width 22 height 22
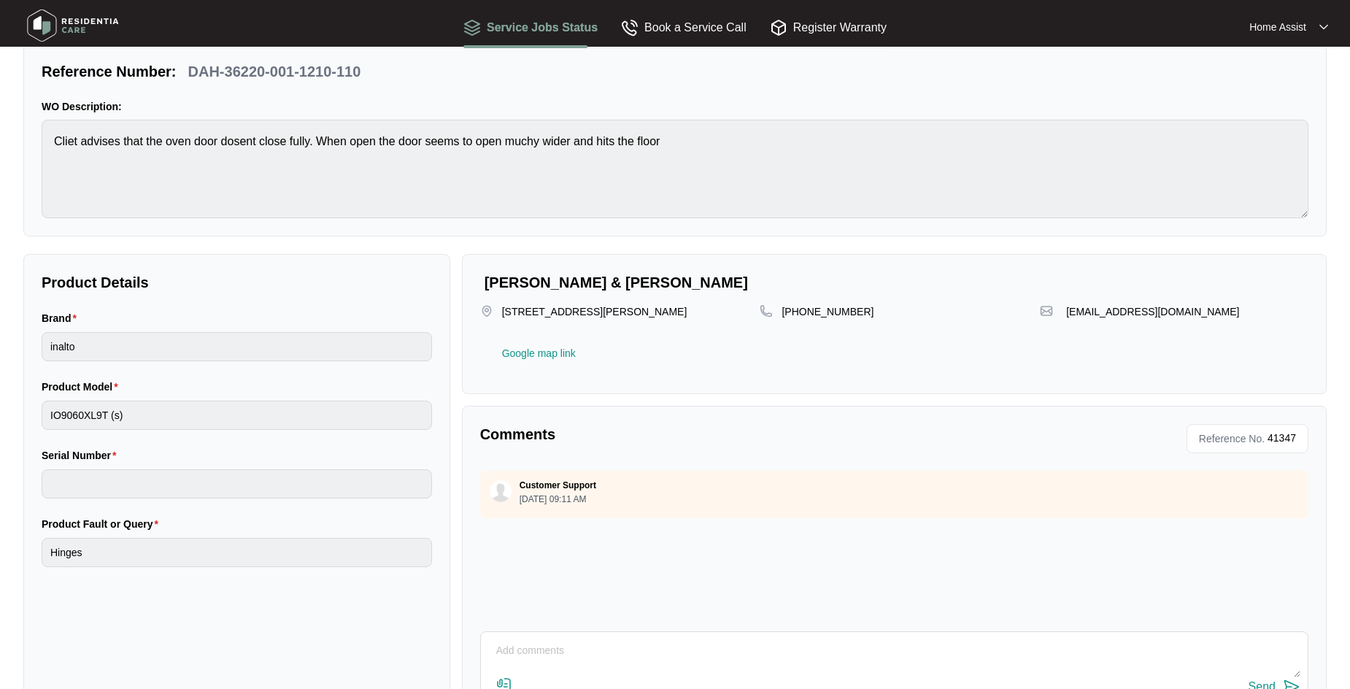
scroll to position [0, 0]
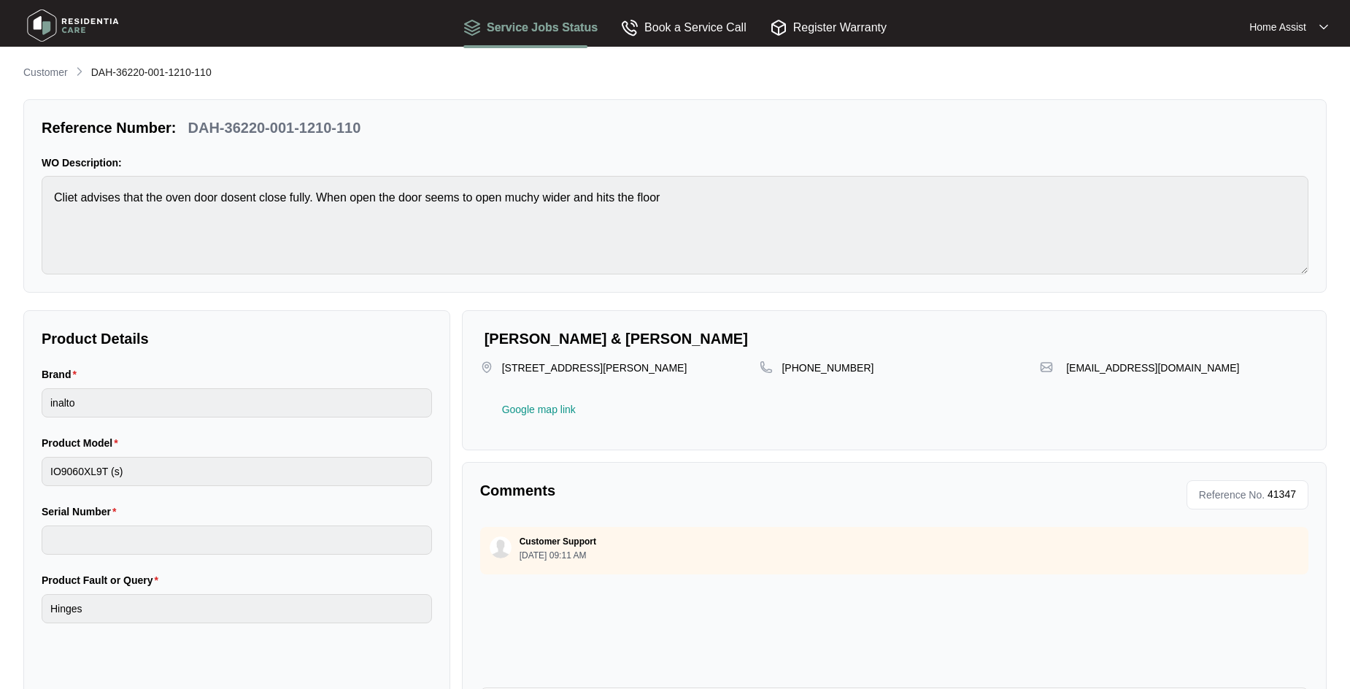
drag, startPoint x: 42, startPoint y: 67, endPoint x: 53, endPoint y: 69, distance: 11.8
click at [42, 67] on p "Customer" at bounding box center [45, 72] width 45 height 15
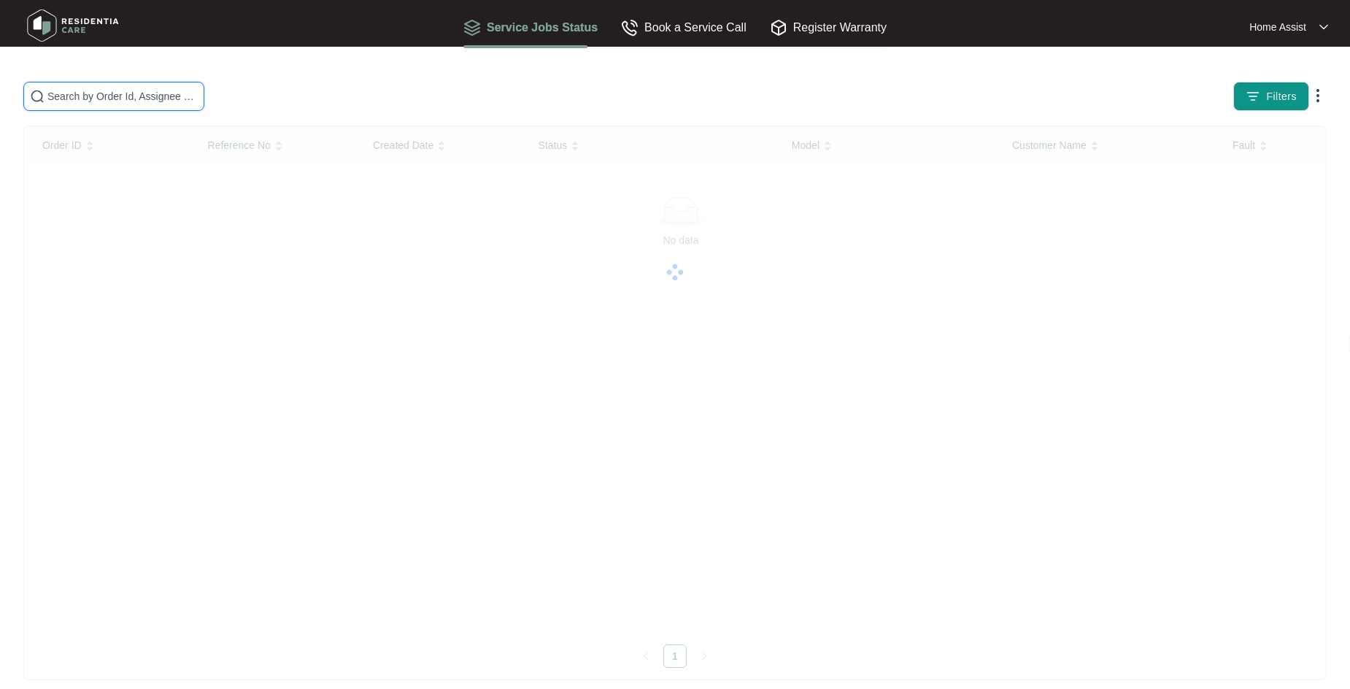
click at [141, 92] on input "text" at bounding box center [122, 96] width 150 height 16
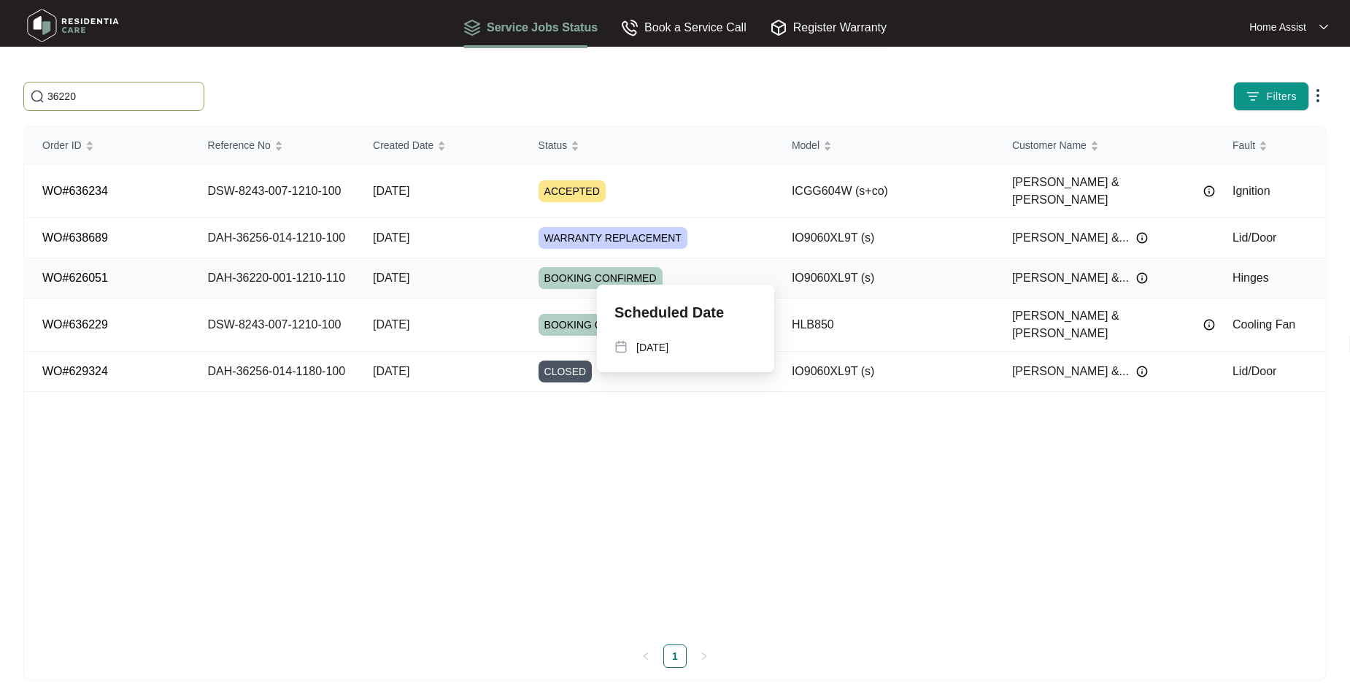
type input "36220"
click at [577, 267] on span "BOOKING CONFIRMED" at bounding box center [600, 278] width 124 height 22
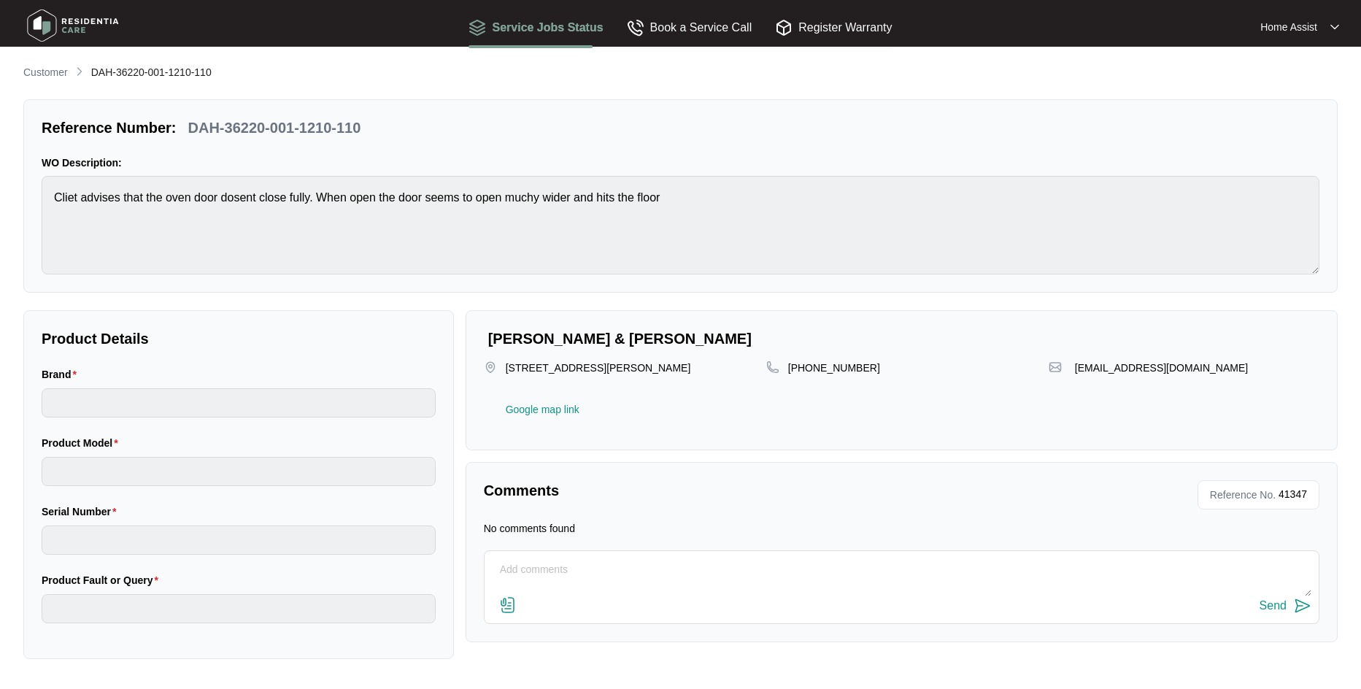
type input "inalto"
type input "IO9060XL9T (s)"
type input "Hinges"
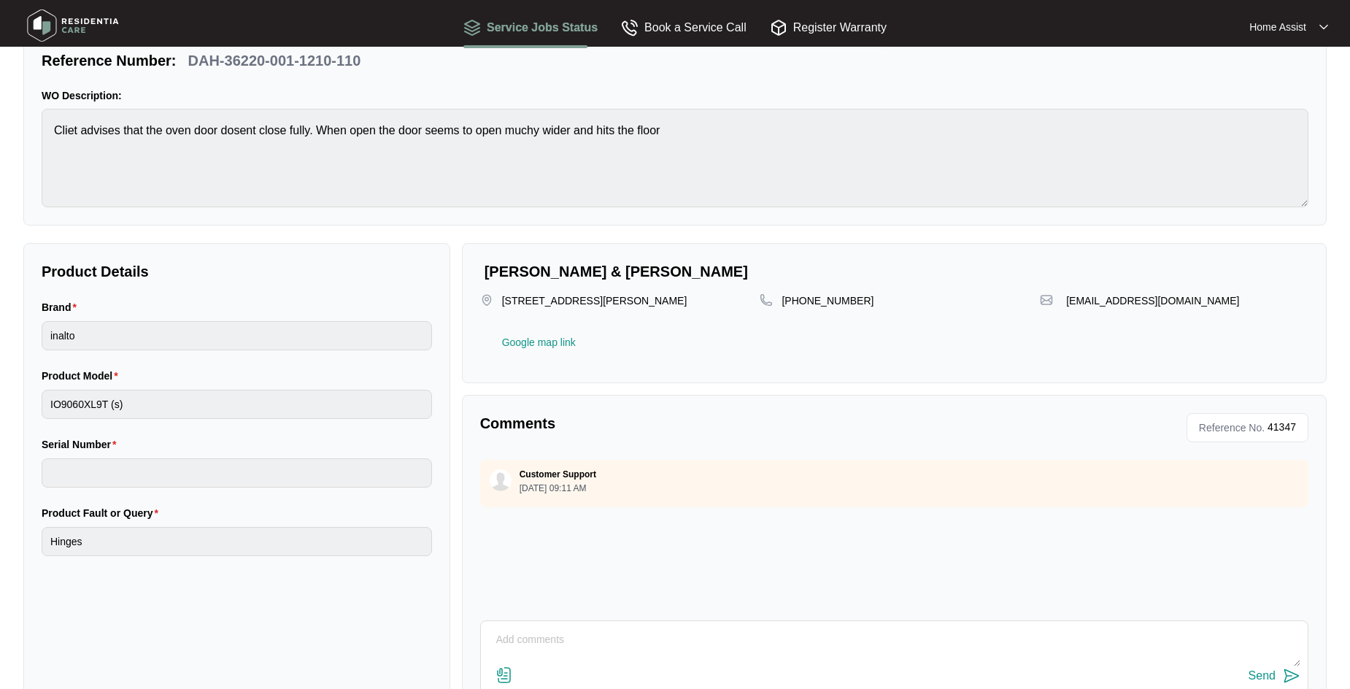
scroll to position [115, 0]
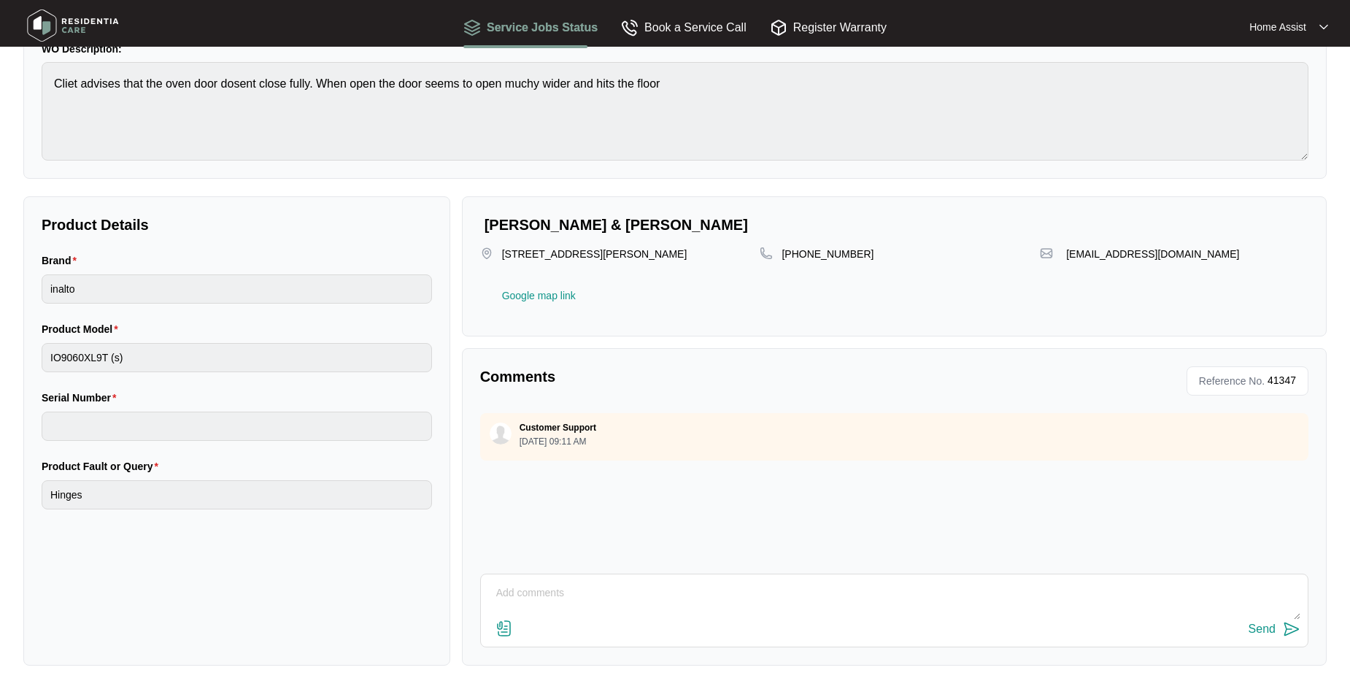
click at [576, 593] on textarea at bounding box center [894, 600] width 812 height 38
drag, startPoint x: 514, startPoint y: 595, endPoint x: 641, endPoint y: 592, distance: 127.0
click at [641, 592] on textarea at bounding box center [894, 600] width 812 height 38
type textarea "Hey team, attendance scheduled 12/9 - is there an update?"
